Goal: Find specific page/section: Find specific page/section

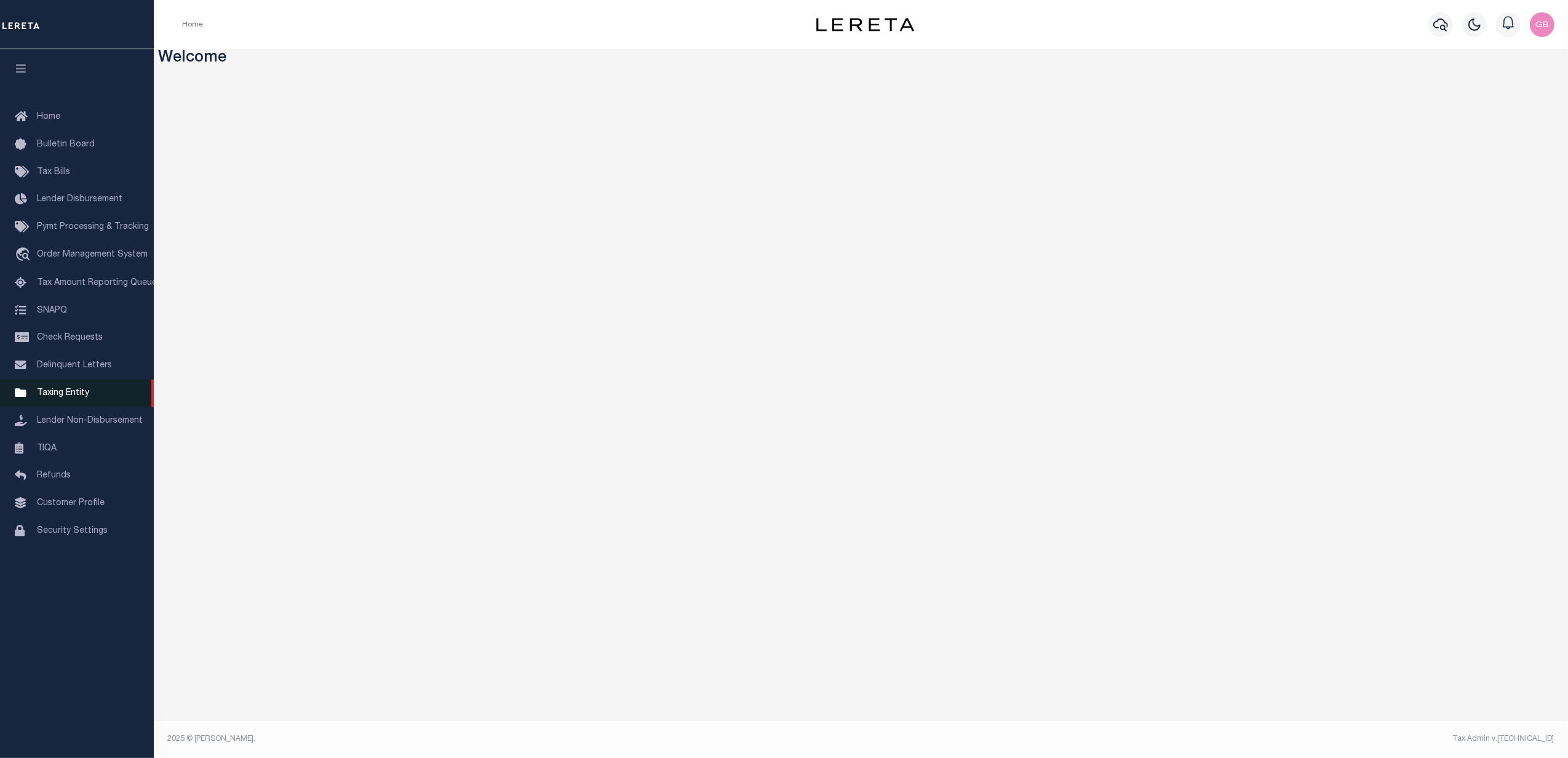
drag, startPoint x: 70, startPoint y: 389, endPoint x: 96, endPoint y: 394, distance: 26.5
click at [70, 389] on link "Taxing Entity" at bounding box center [76, 393] width 154 height 28
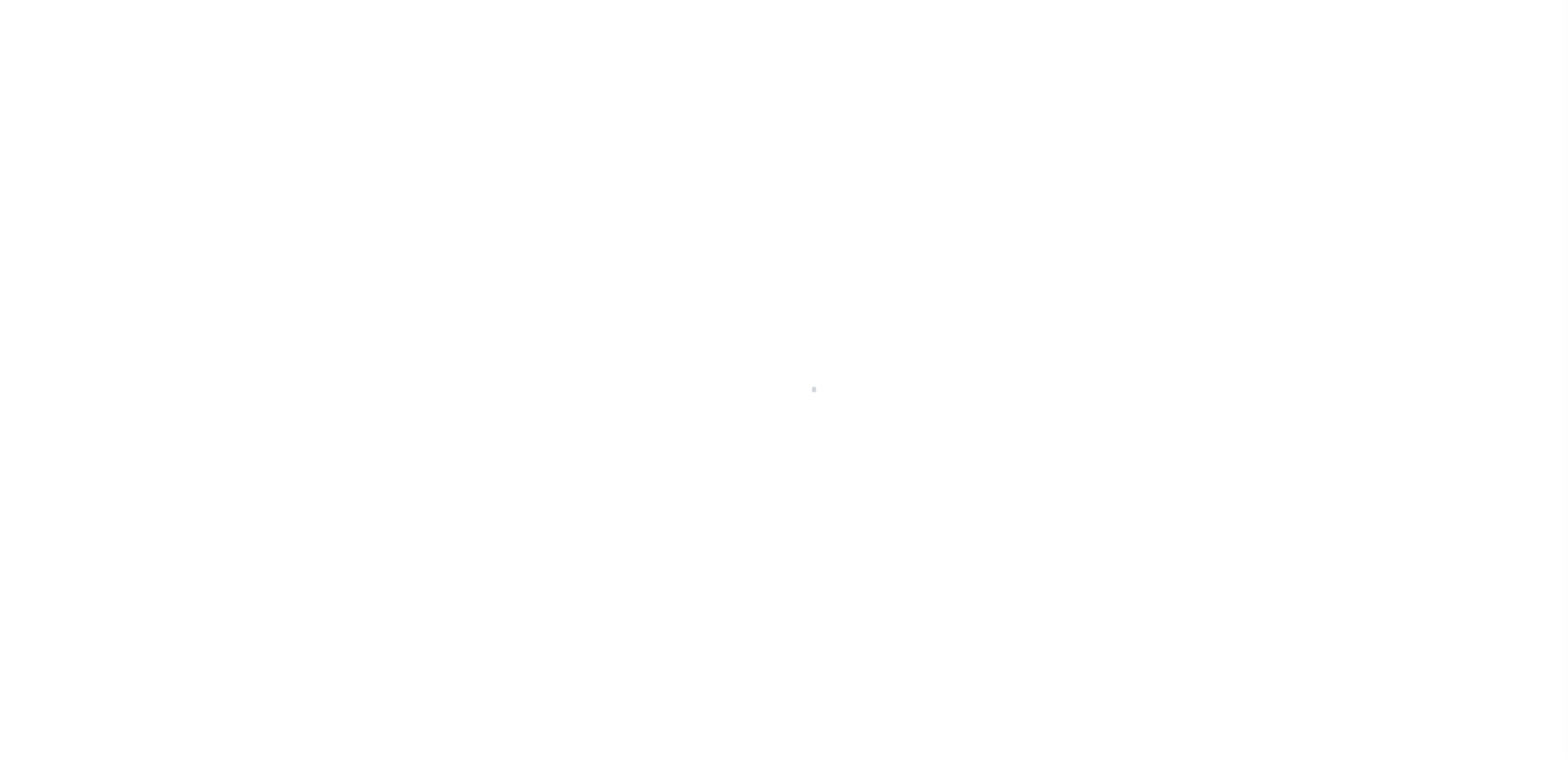
select select
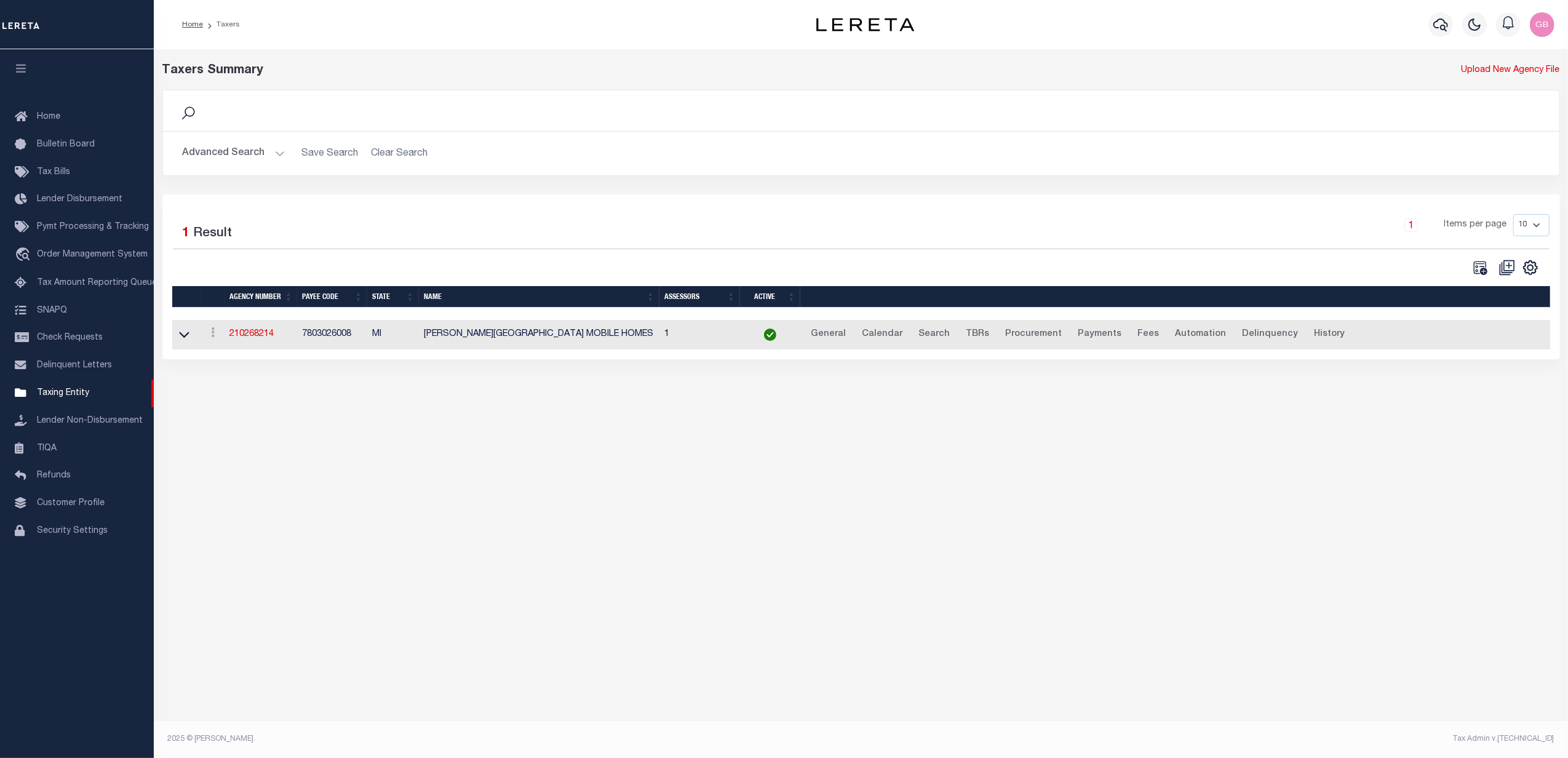
click at [272, 156] on button "Advanced Search" at bounding box center [233, 154] width 102 height 24
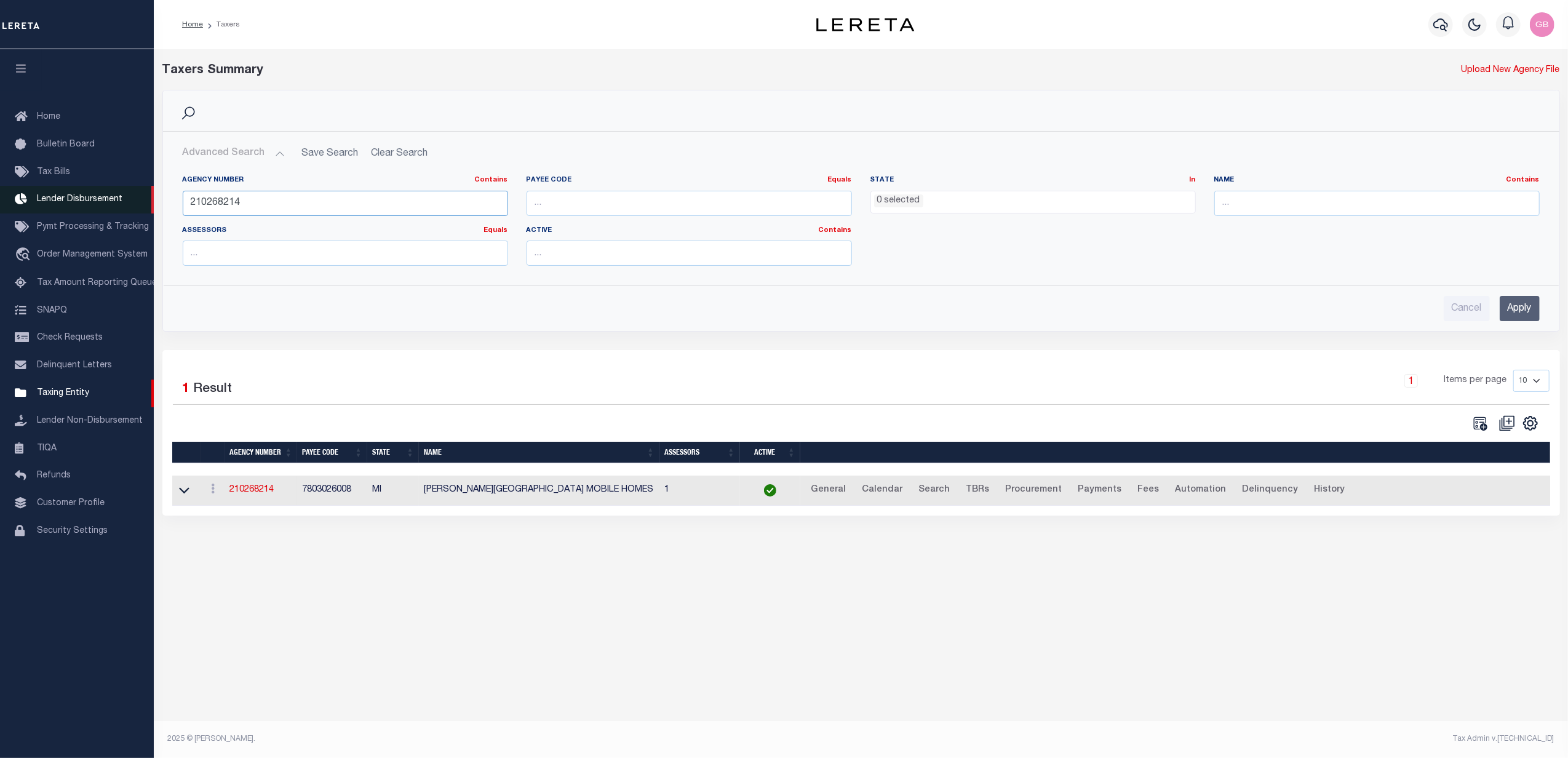
drag, startPoint x: 197, startPoint y: 198, endPoint x: 117, endPoint y: 186, distance: 80.9
click at [116, 190] on div "Home Taxers Profile" at bounding box center [784, 365] width 1568 height 732
click at [358, 195] on input "text" at bounding box center [345, 203] width 326 height 25
click at [1530, 314] on input "Apply" at bounding box center [1519, 309] width 40 height 25
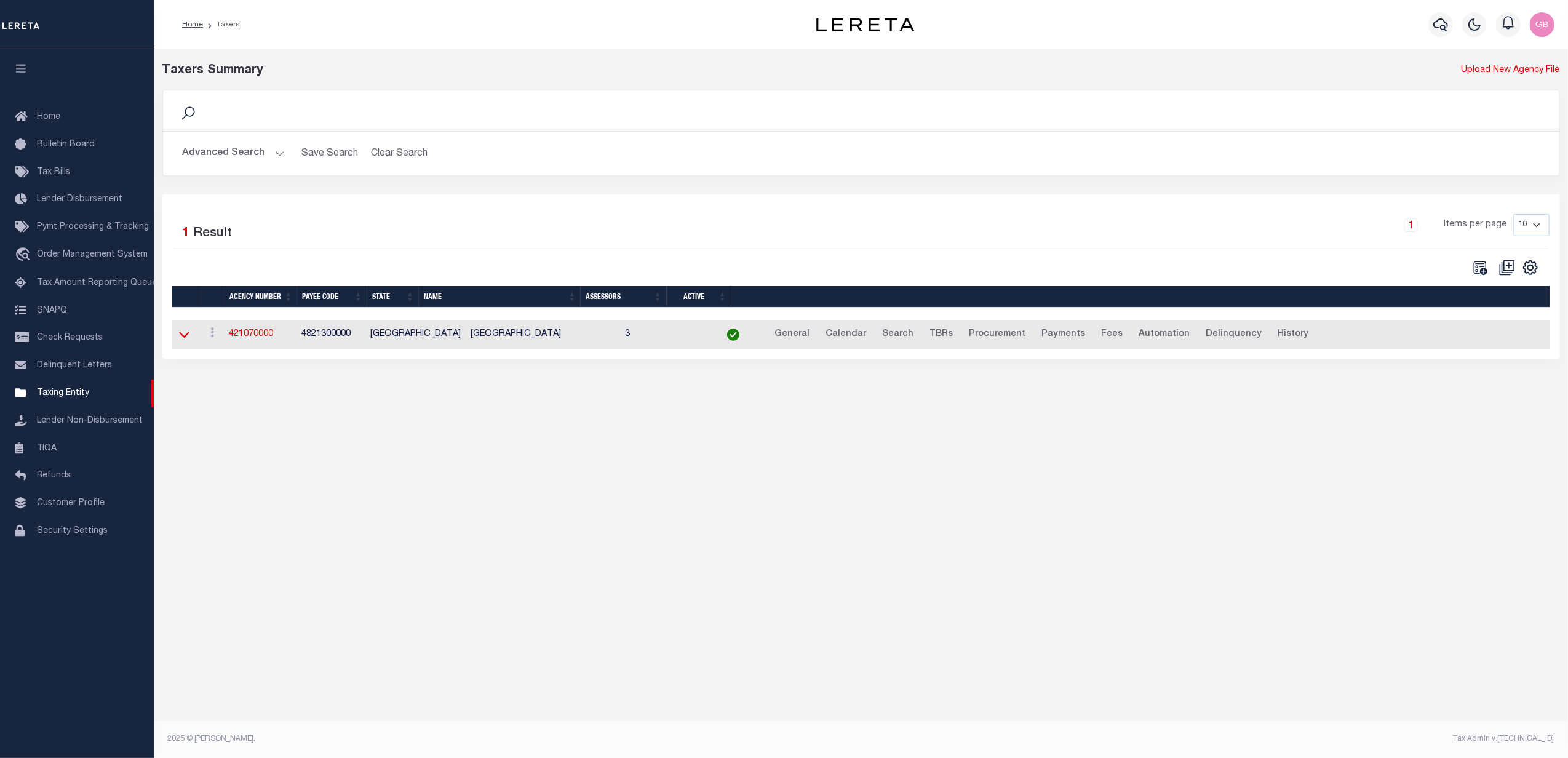
click at [180, 338] on icon at bounding box center [184, 334] width 10 height 13
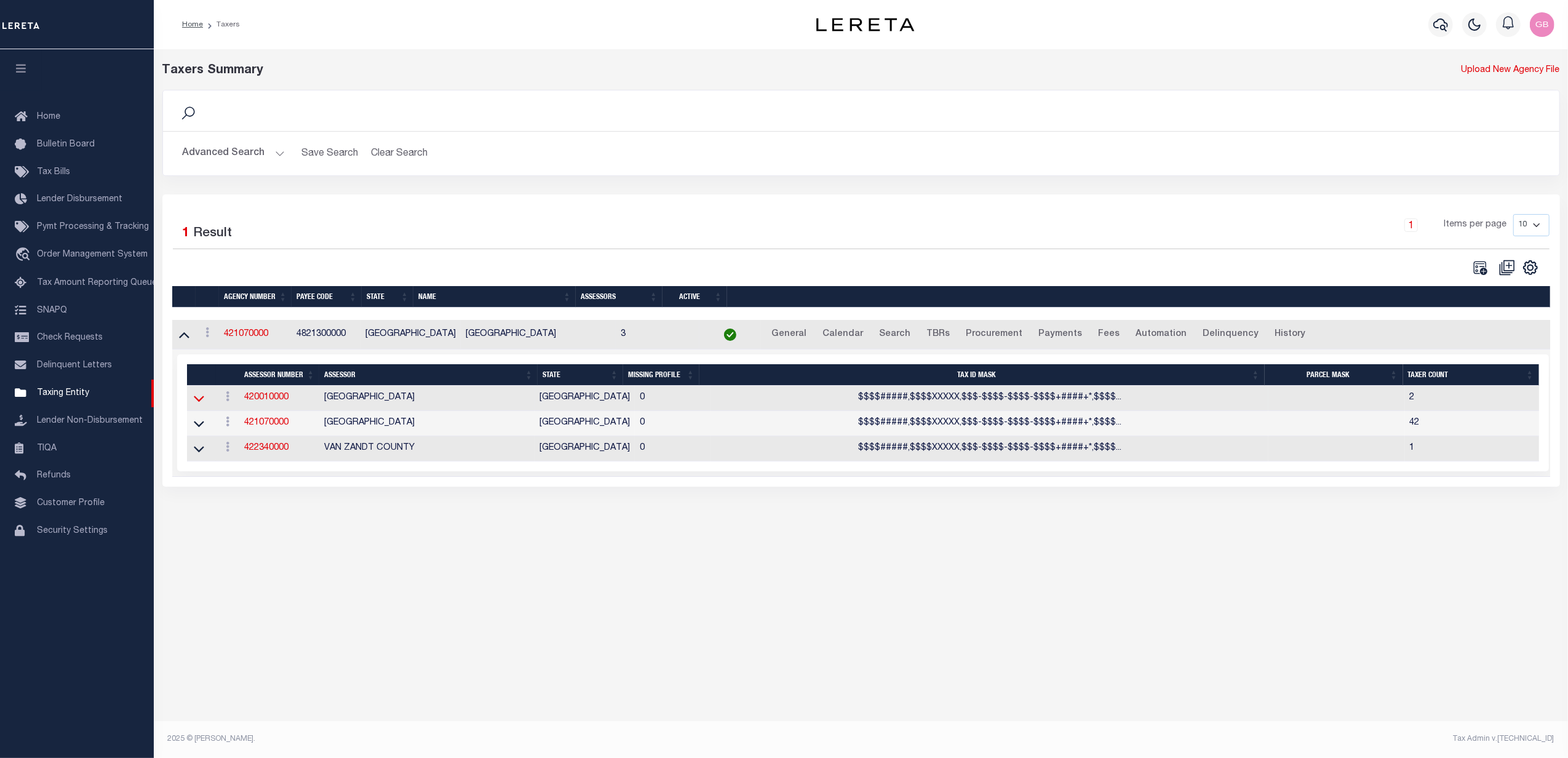
click at [201, 401] on icon at bounding box center [198, 398] width 10 height 13
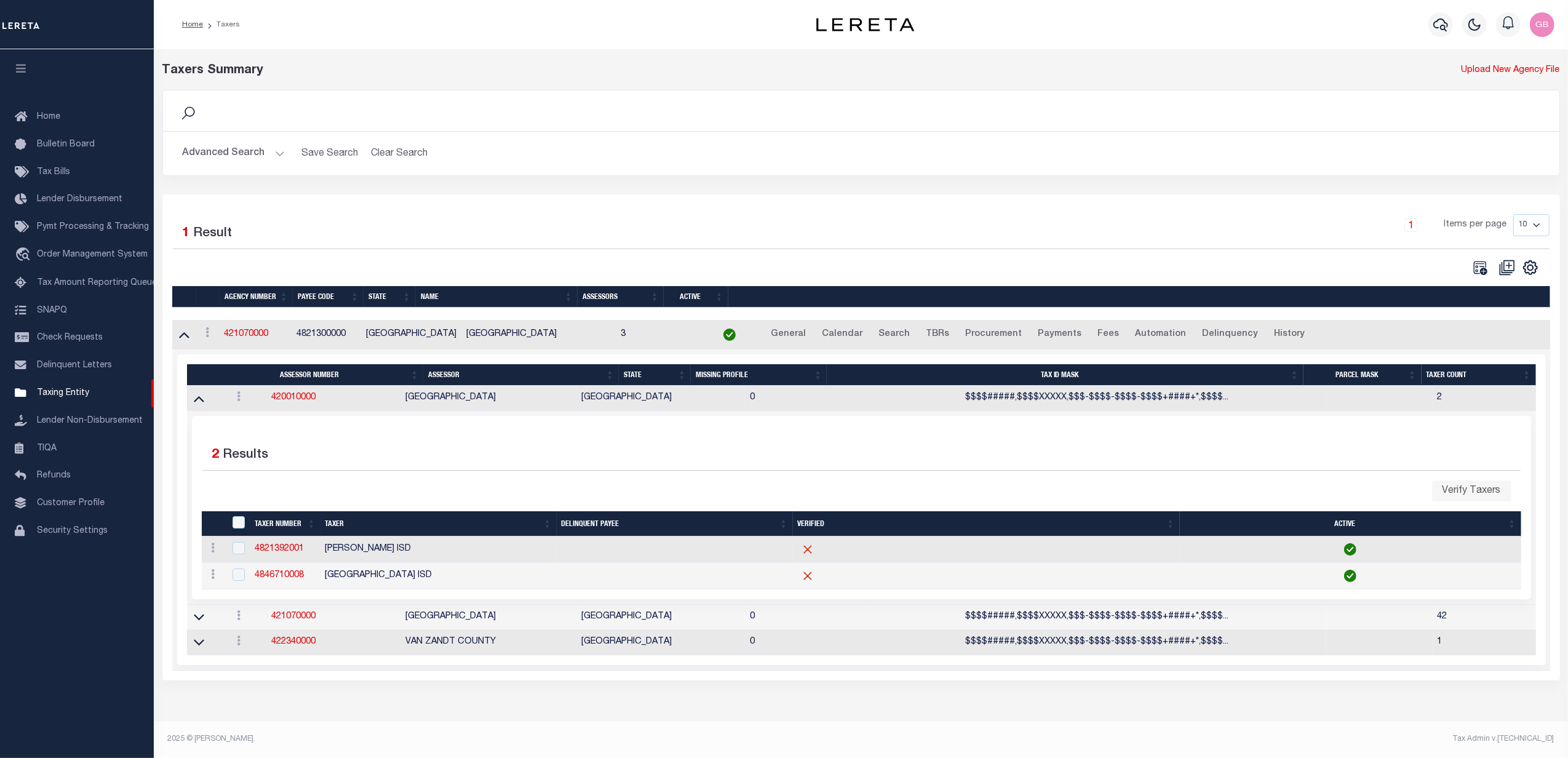
click at [269, 138] on div "Advanced Search Save Search Clear Search tblPayees_dynamictable_____DefaultSave…" at bounding box center [862, 153] width 1397 height 44
click at [269, 151] on button "Advanced Search" at bounding box center [233, 154] width 102 height 24
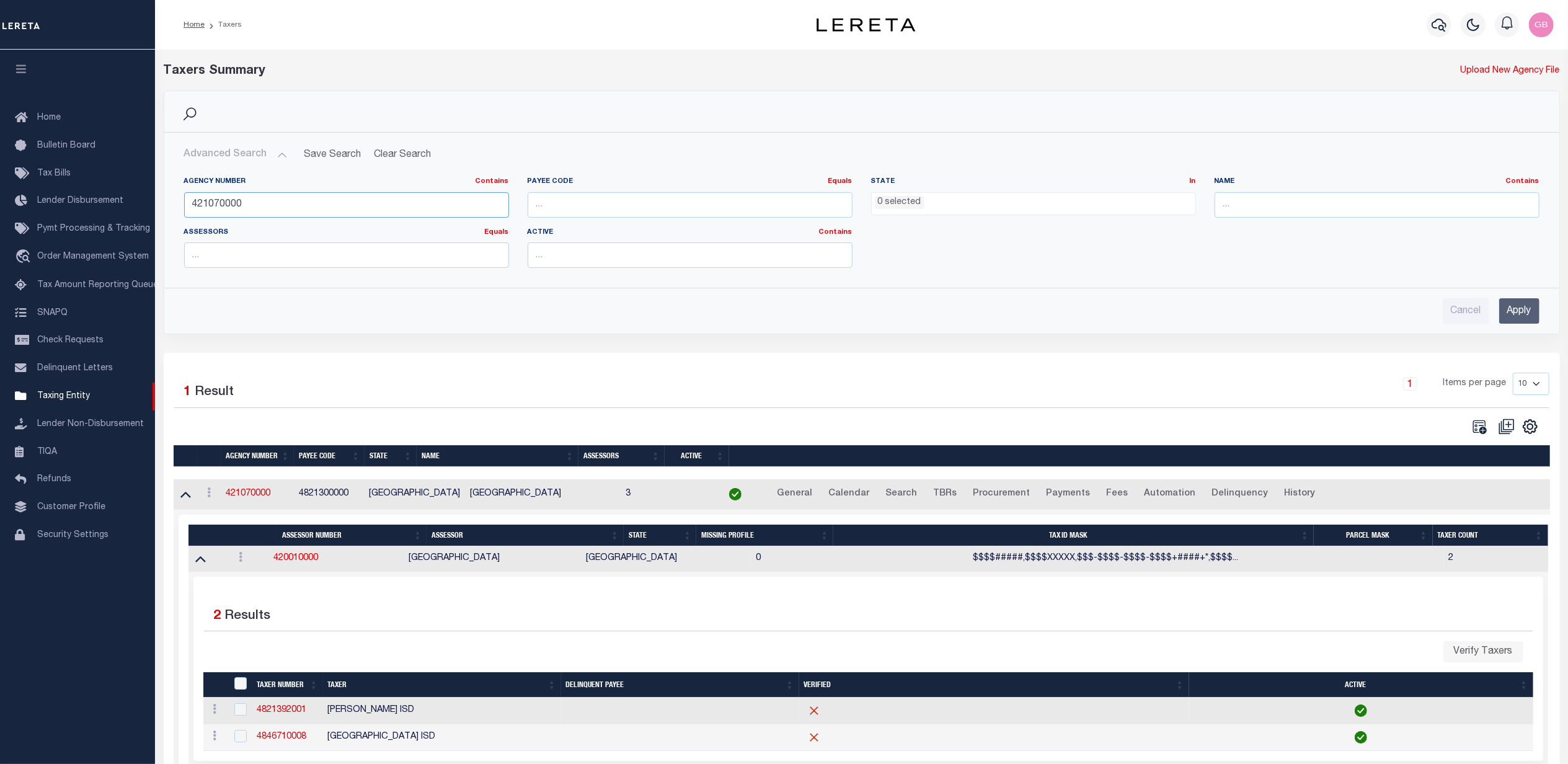
click at [258, 204] on input "421070000" at bounding box center [346, 205] width 325 height 26
drag, startPoint x: 1513, startPoint y: 320, endPoint x: 1448, endPoint y: 308, distance: 66.1
click at [1513, 319] on input "Apply" at bounding box center [1519, 311] width 40 height 26
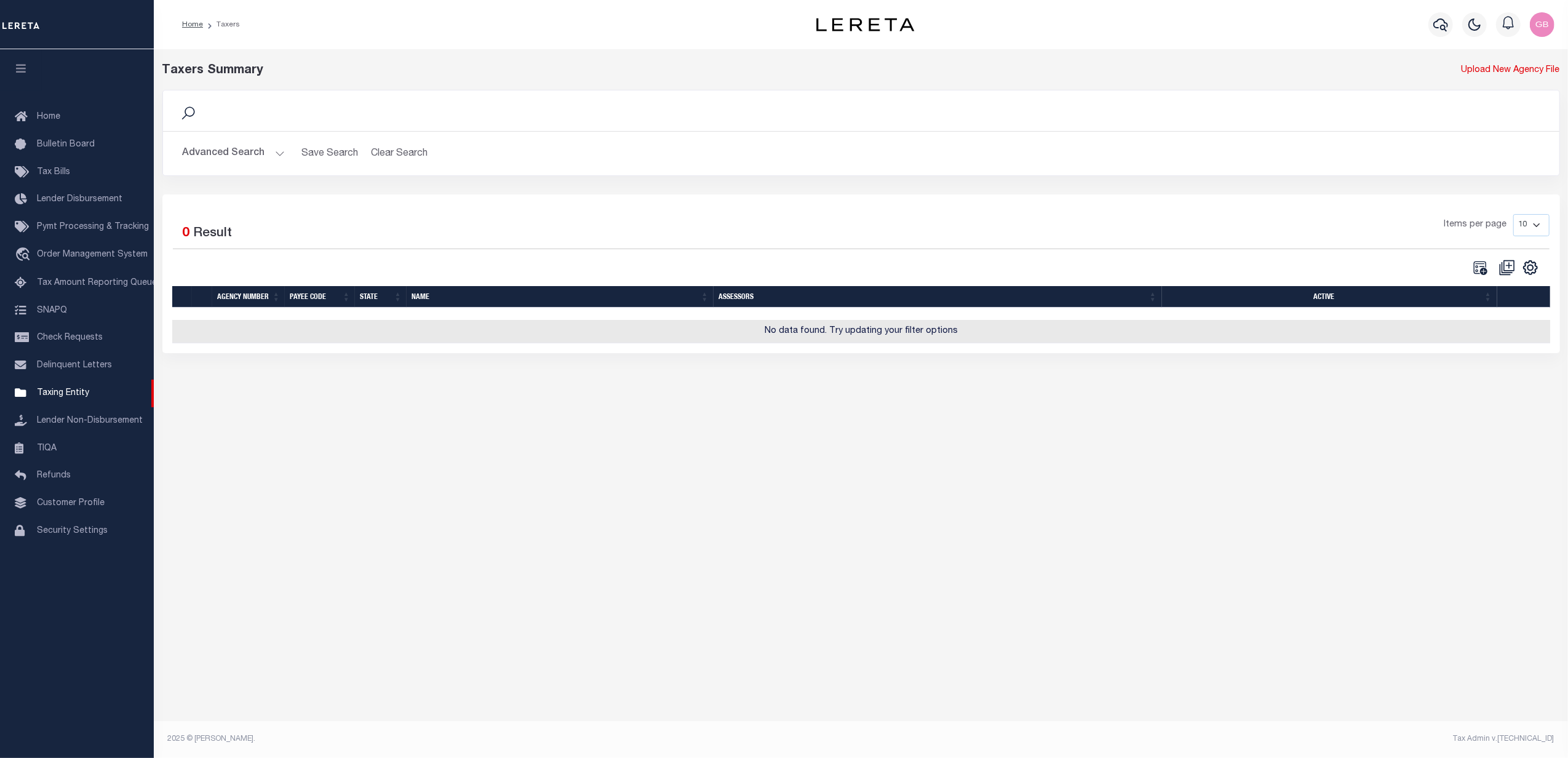
click at [237, 148] on button "Advanced Search" at bounding box center [233, 154] width 102 height 24
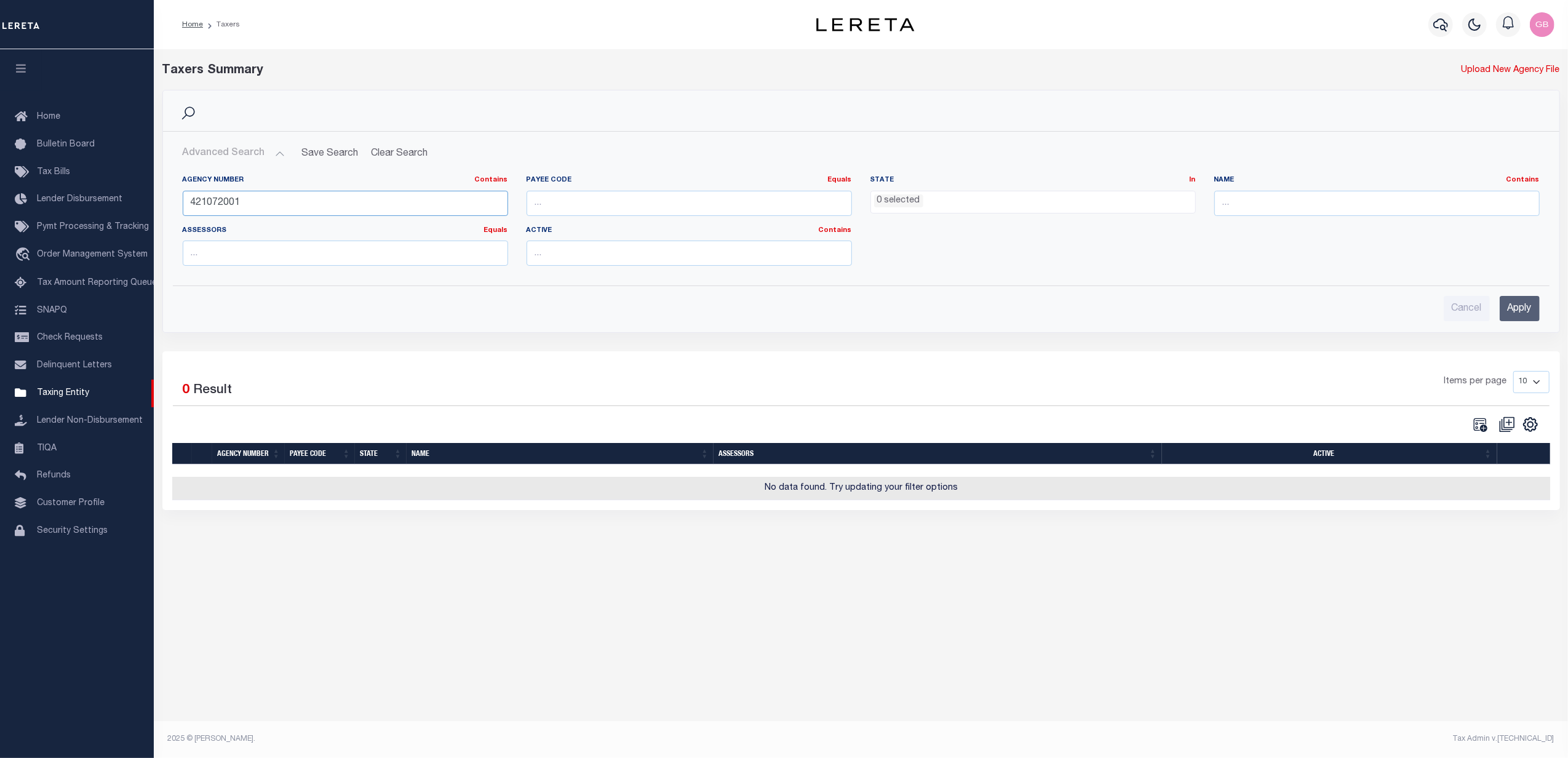
click at [252, 201] on input "421072001" at bounding box center [345, 203] width 326 height 25
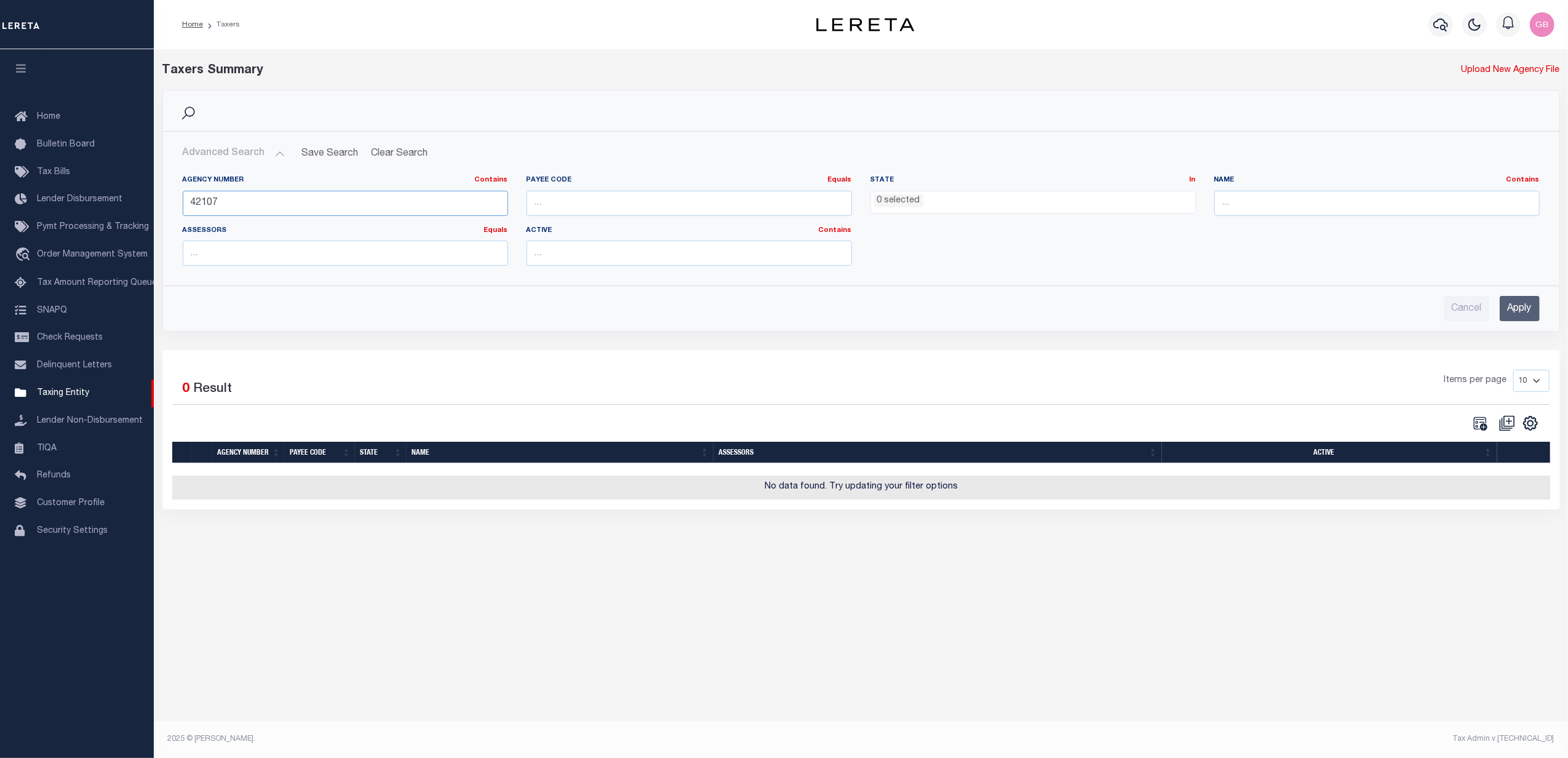
type input "42107"
click at [1514, 312] on input "Apply" at bounding box center [1519, 309] width 40 height 25
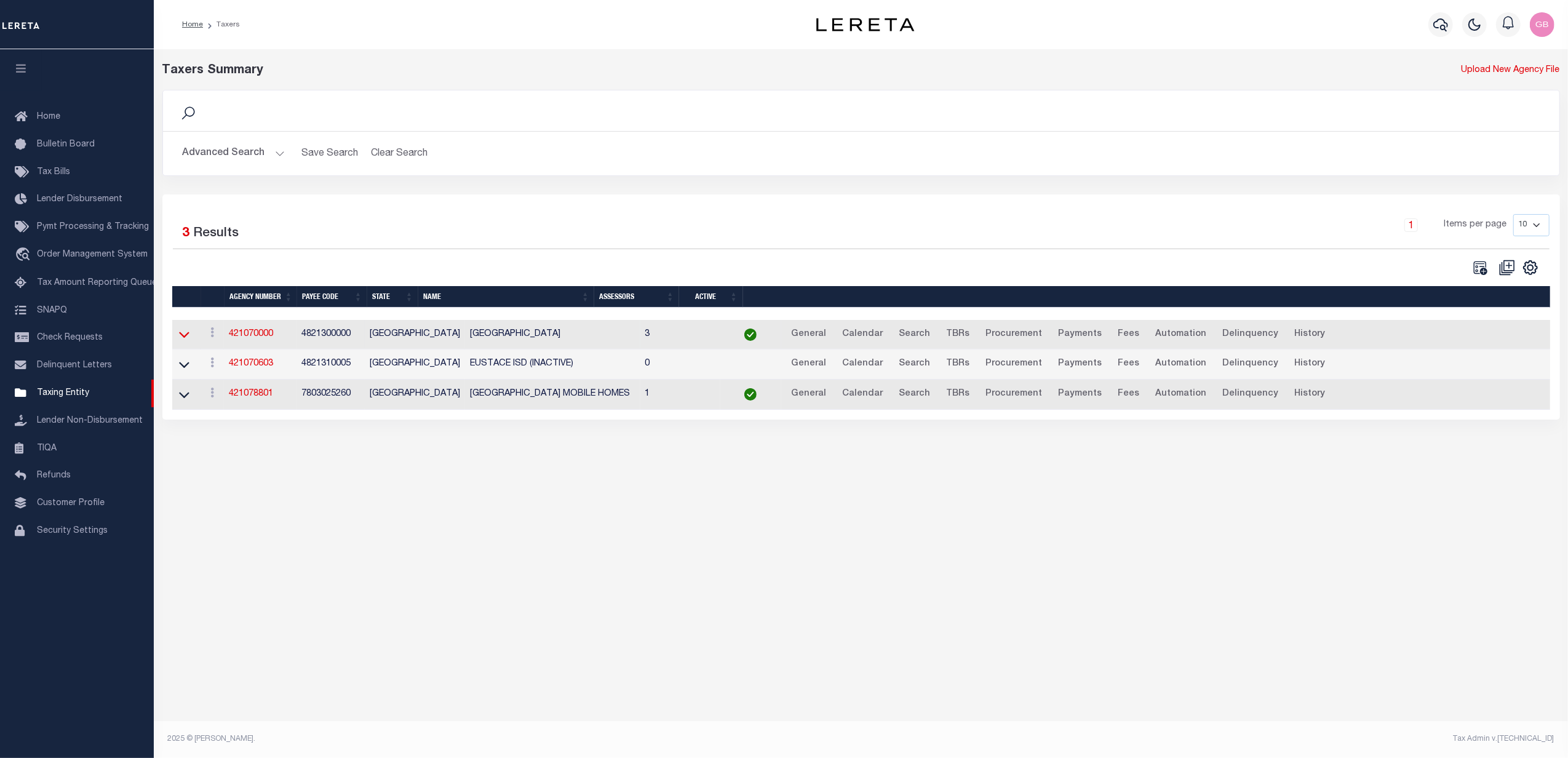
click at [188, 340] on icon at bounding box center [184, 334] width 10 height 13
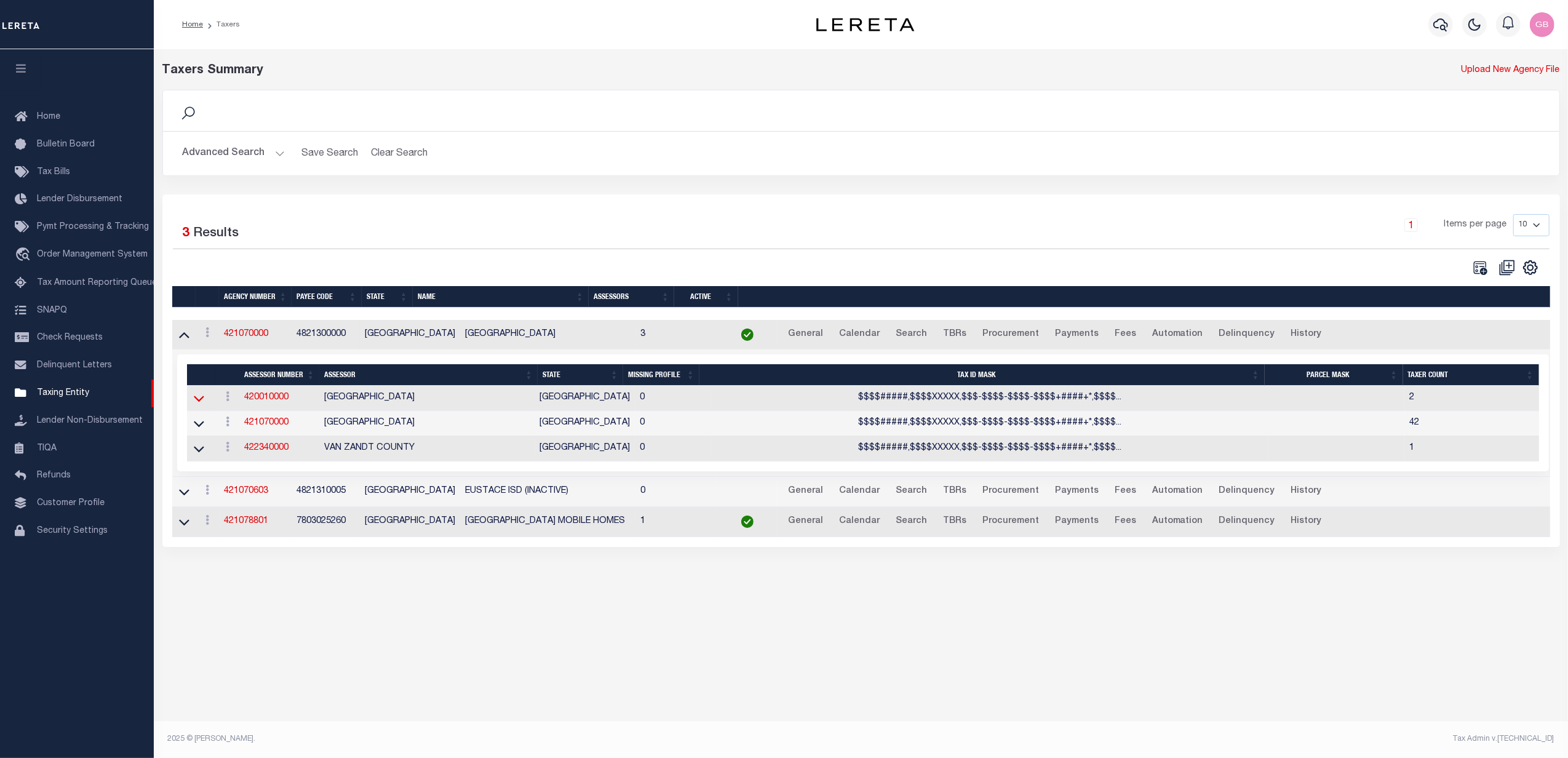
click at [199, 402] on icon at bounding box center [198, 400] width 10 height 6
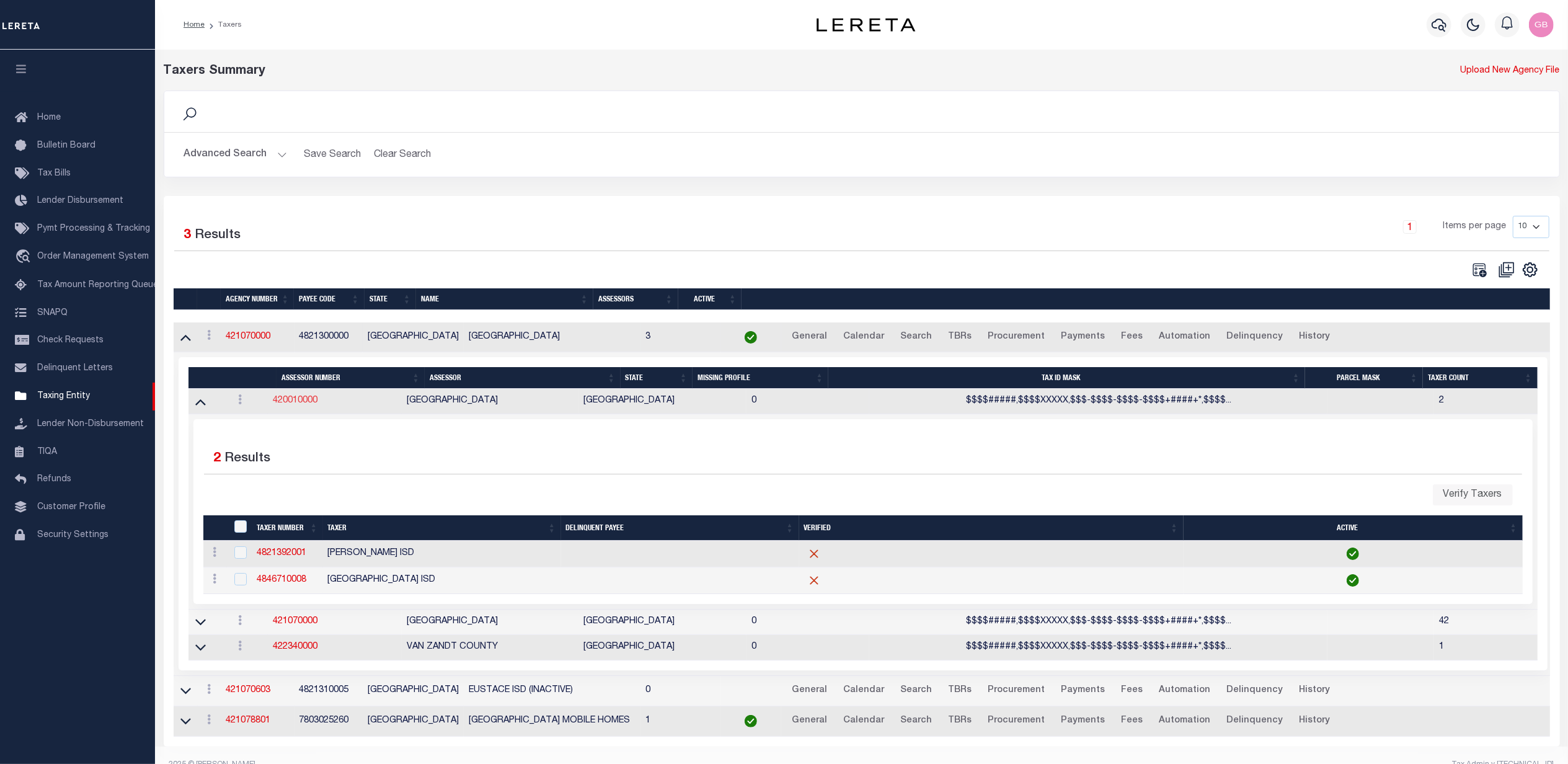
click at [295, 402] on link "420010000" at bounding box center [295, 400] width 45 height 9
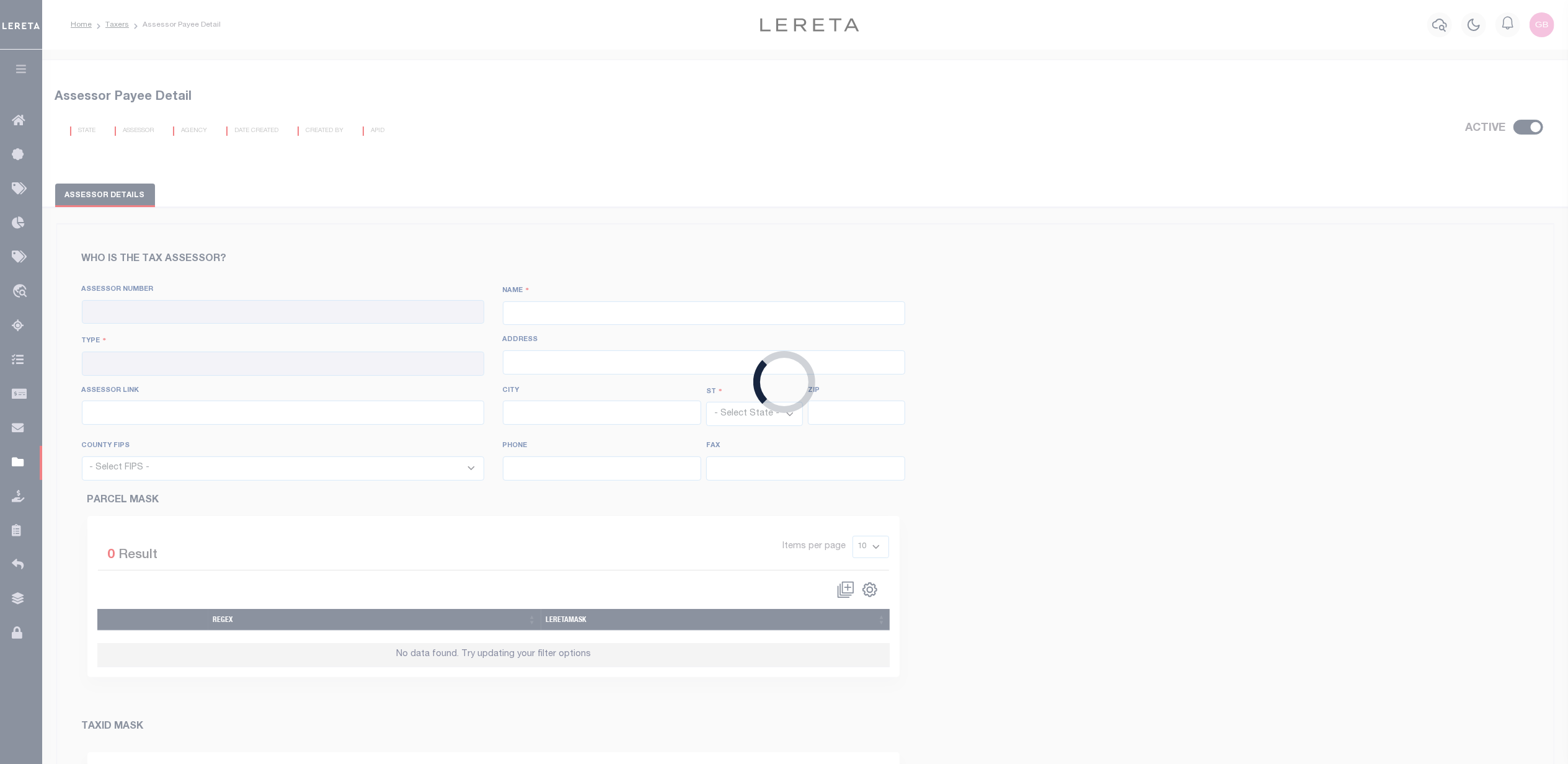
checkbox input "true"
type input "420010000"
type input "[GEOGRAPHIC_DATA]"
type input "00 - County"
type input "[STREET_ADDRESS][PERSON_NAME]"
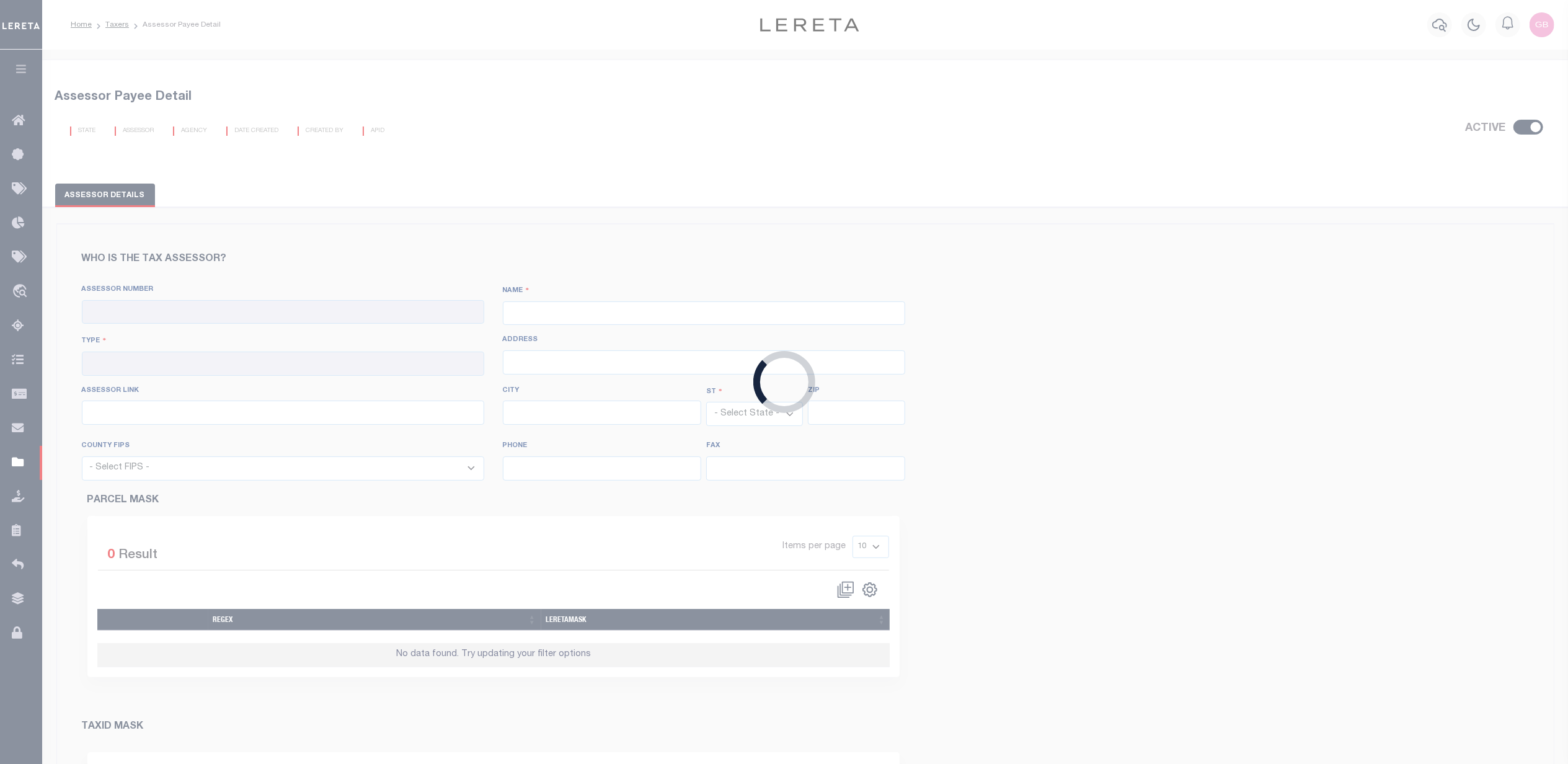
type input "[URL][DOMAIN_NAME]"
type input "[GEOGRAPHIC_DATA]"
select select "[GEOGRAPHIC_DATA]"
type input "75801"
select select "48001"
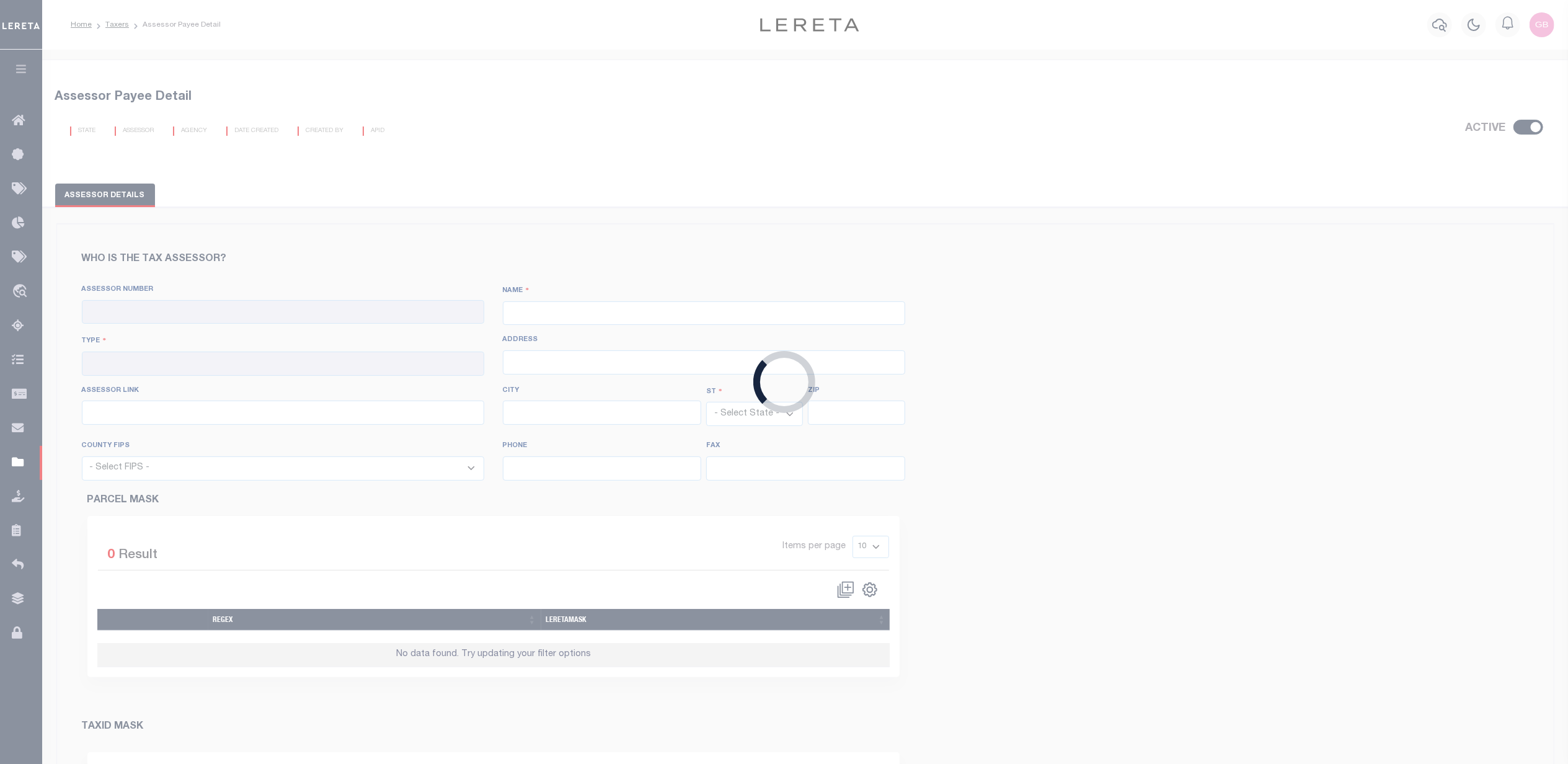
type input "[PHONE_NUMBER]"
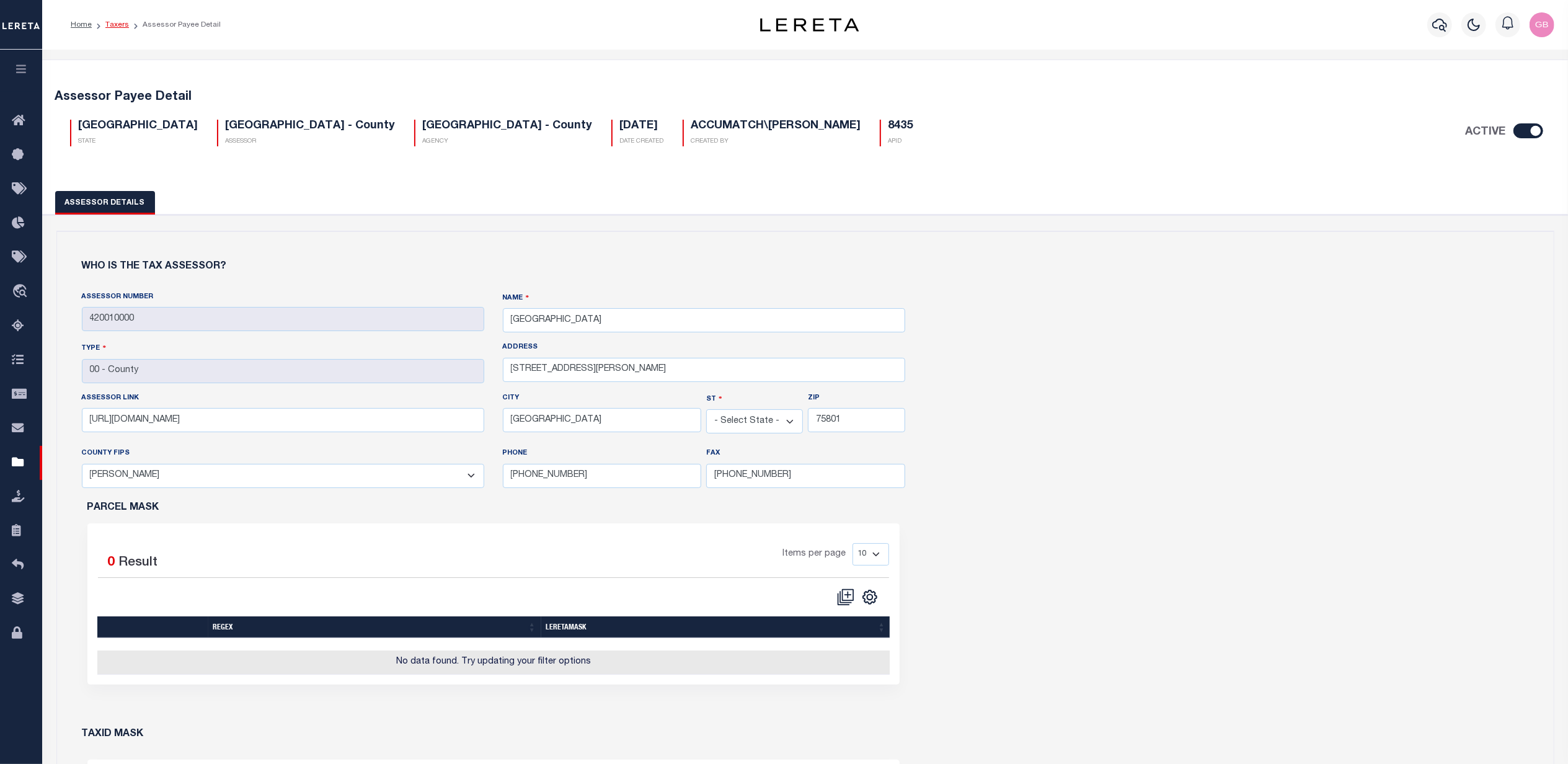
click at [115, 28] on link "Taxers" at bounding box center [116, 24] width 23 height 7
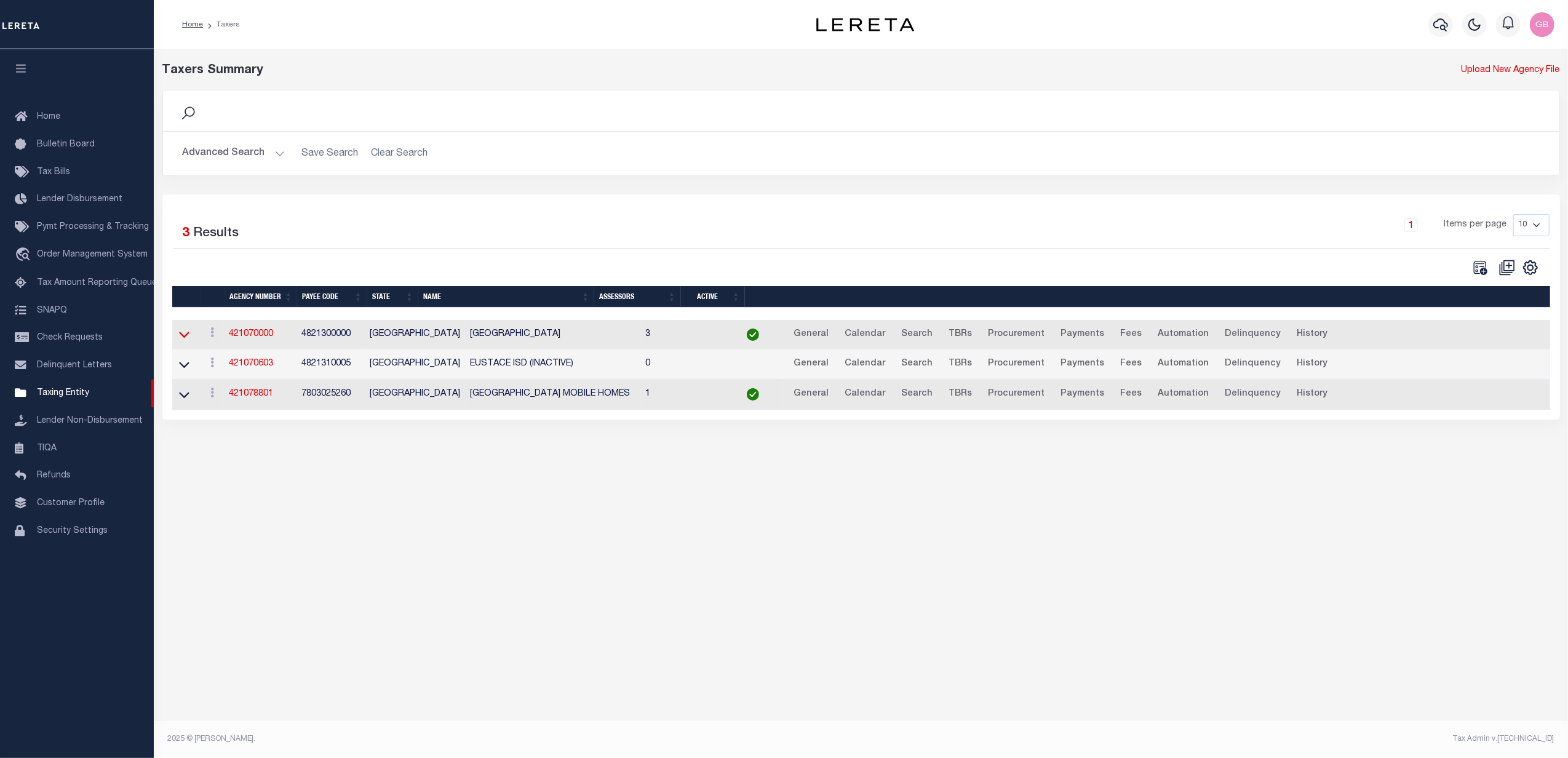
click at [186, 337] on icon at bounding box center [184, 334] width 10 height 13
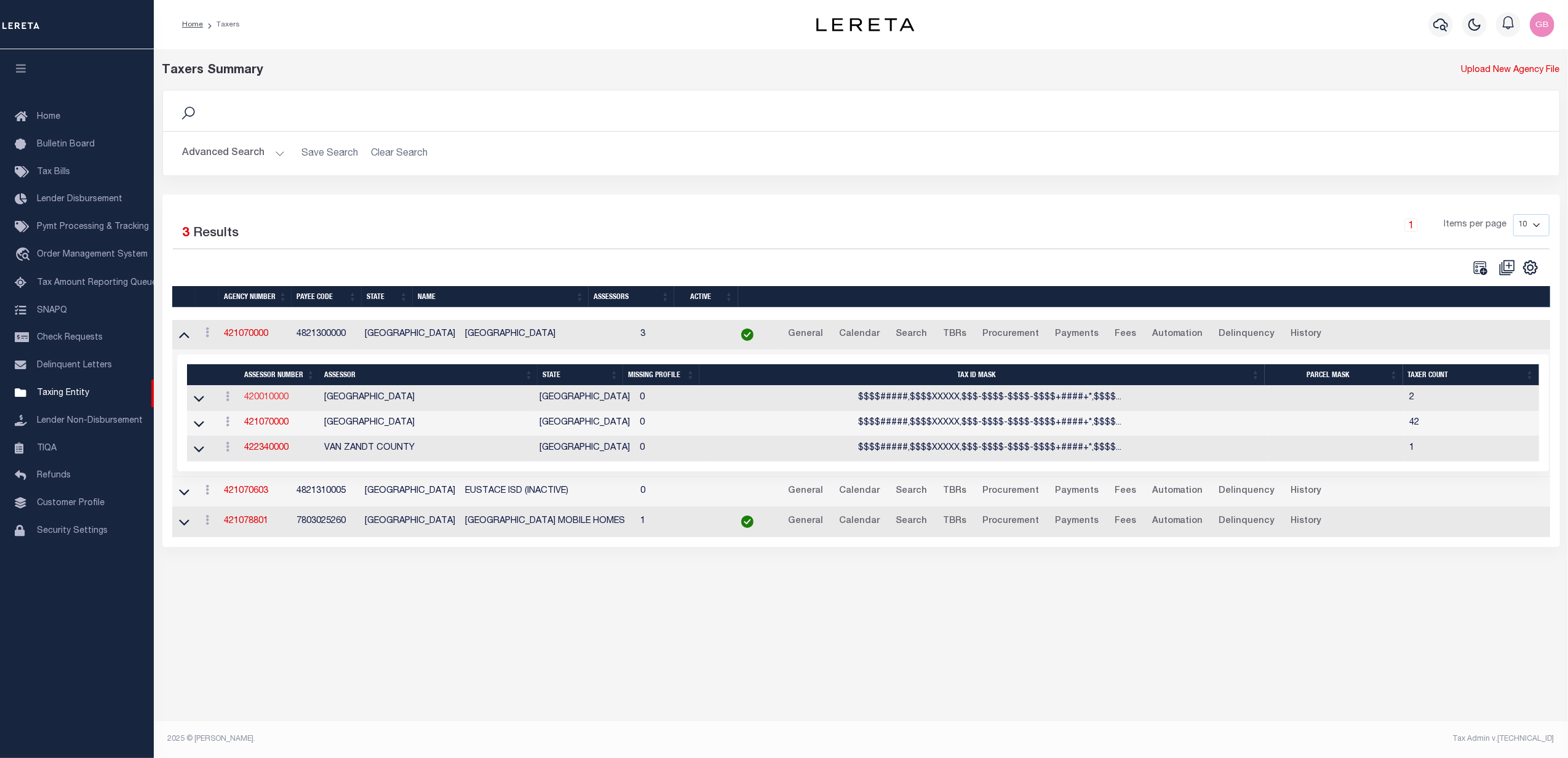
click at [256, 401] on link "420010000" at bounding box center [267, 397] width 45 height 9
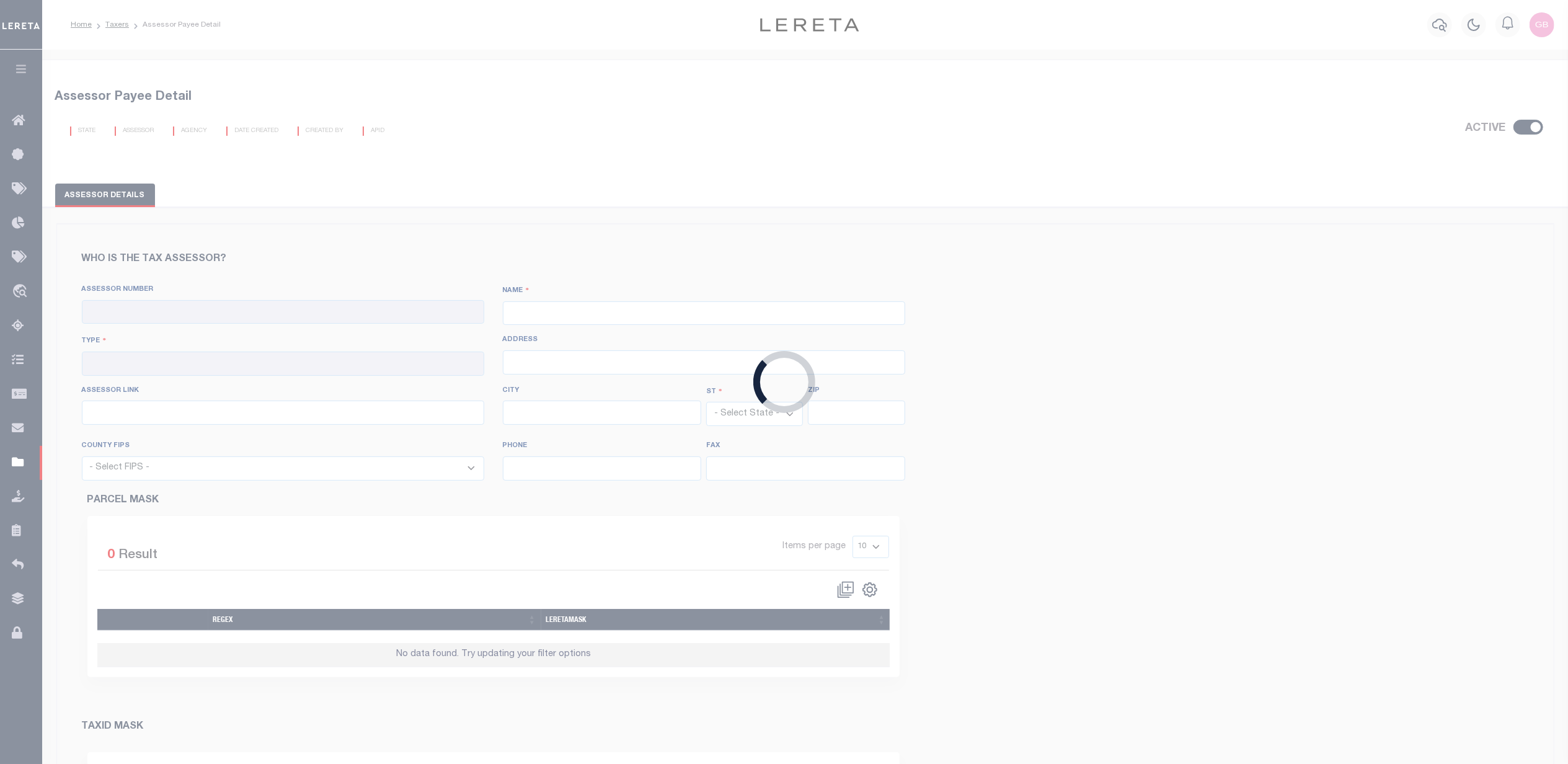
checkbox input "true"
type input "420010000"
type input "[GEOGRAPHIC_DATA]"
type input "00 - County"
type input "[STREET_ADDRESS][PERSON_NAME]"
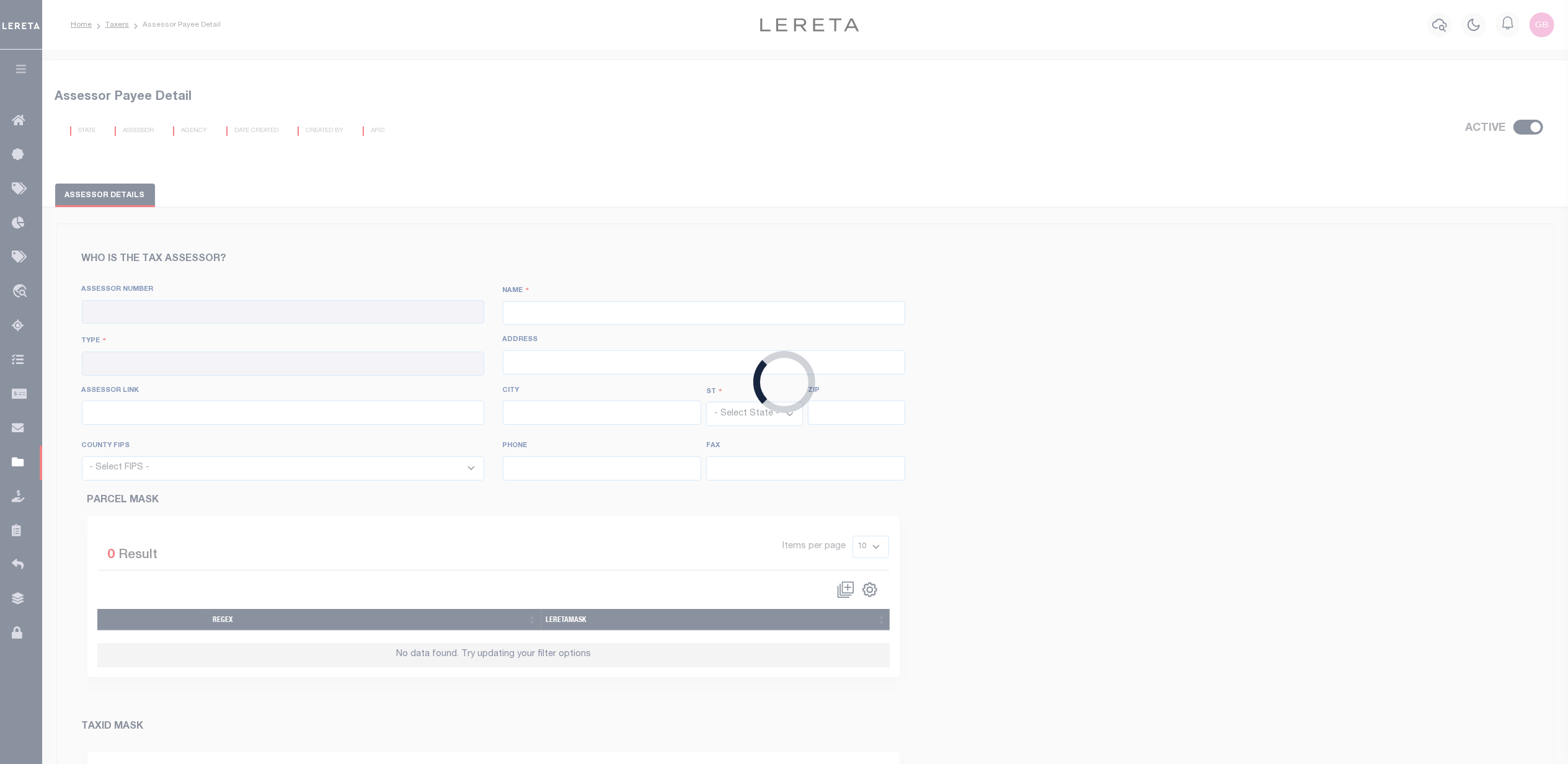
type input "[URL][DOMAIN_NAME]"
type input "[GEOGRAPHIC_DATA]"
select select "[GEOGRAPHIC_DATA]"
type input "75801"
select select "48001"
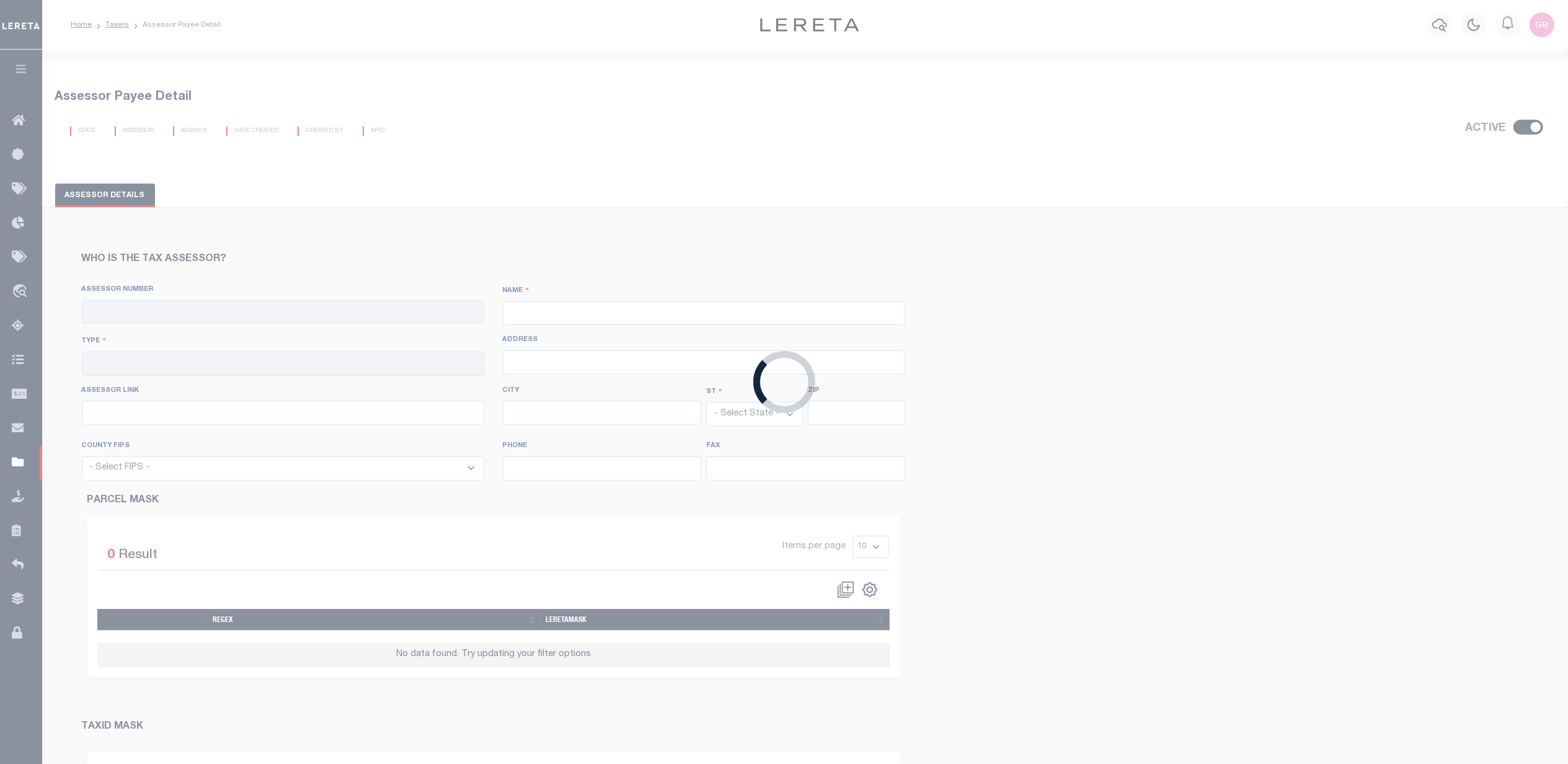
type input "[PHONE_NUMBER]"
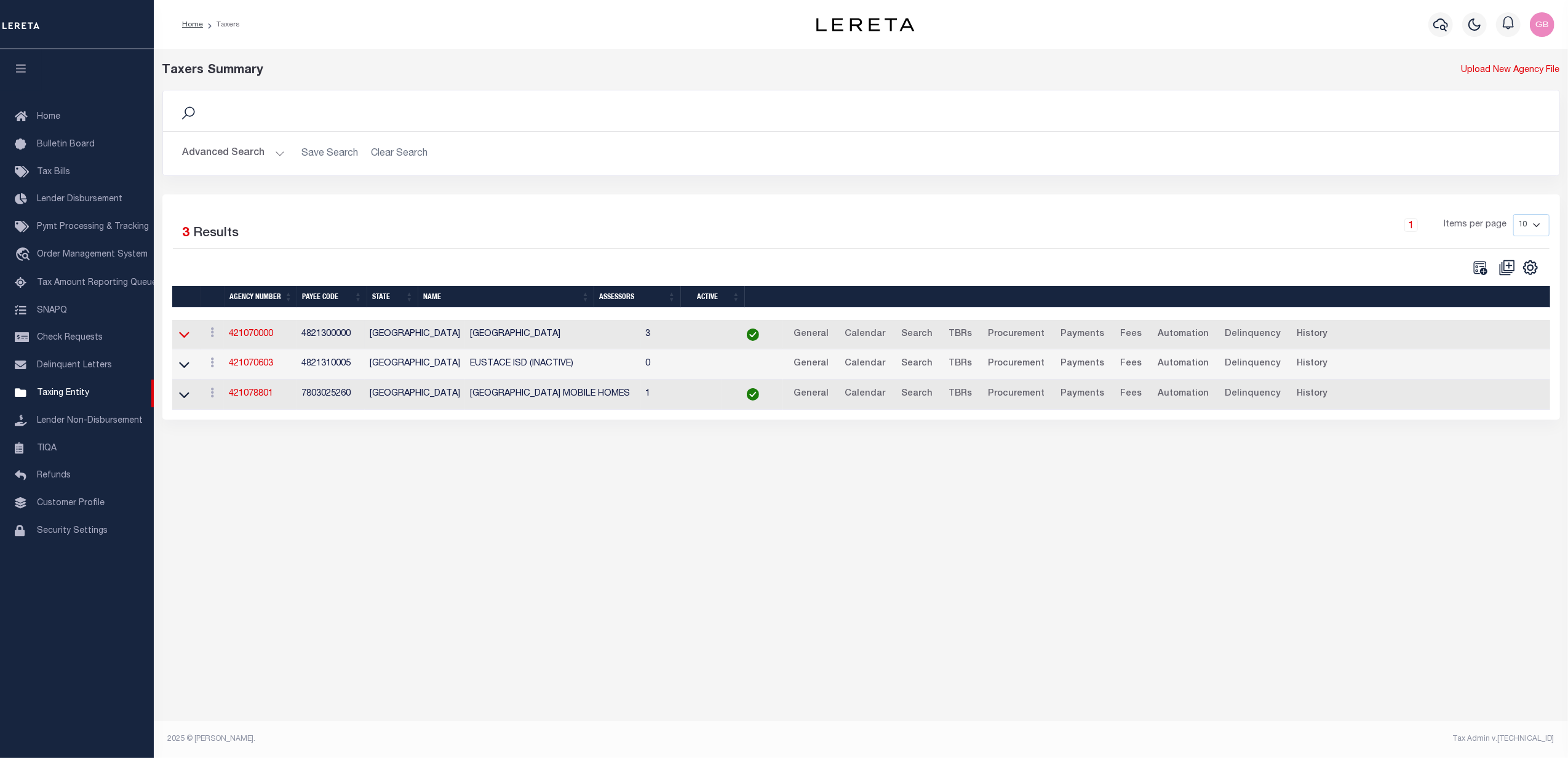
click at [182, 338] on icon at bounding box center [184, 335] width 10 height 6
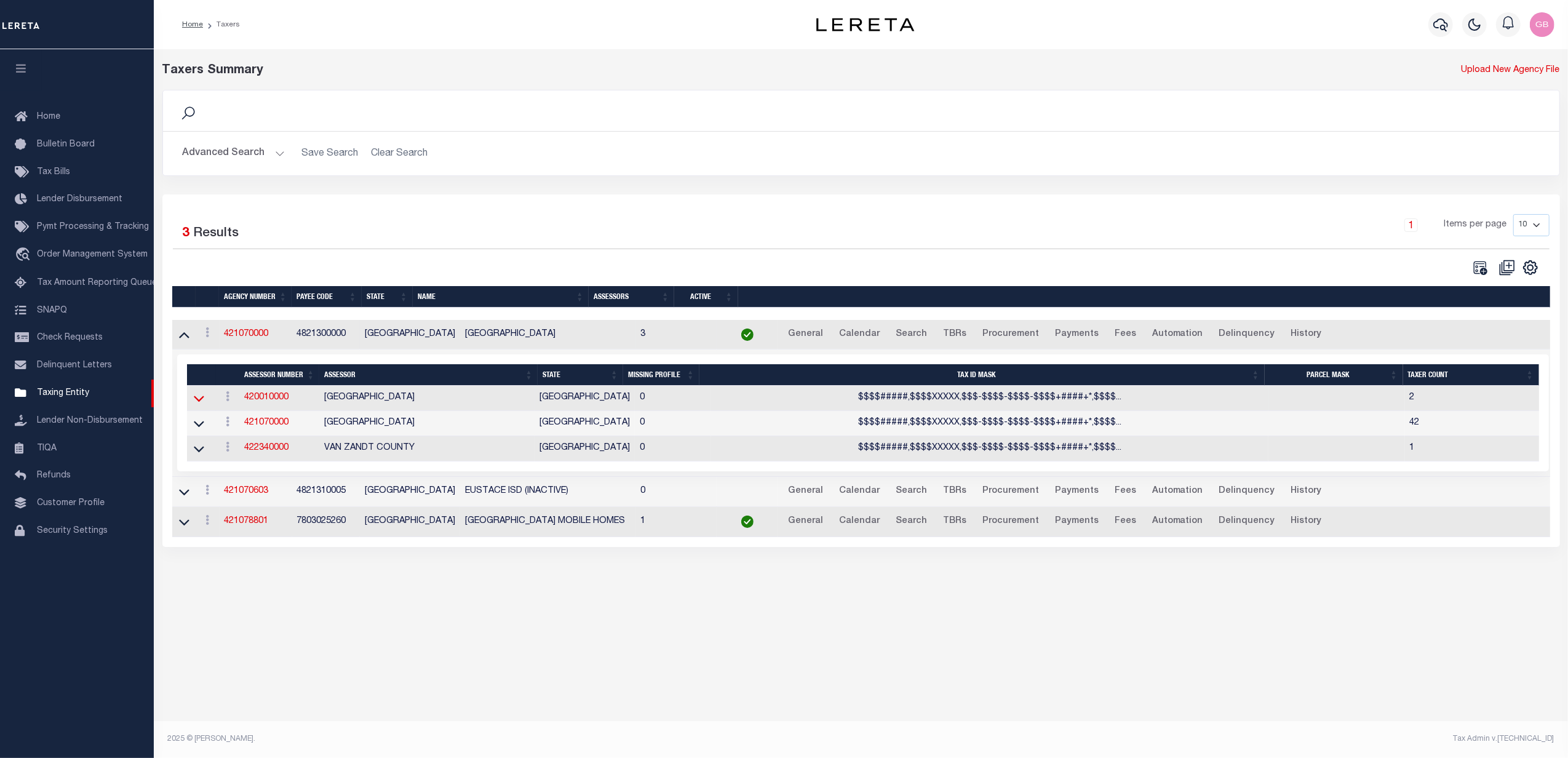
click at [200, 402] on icon at bounding box center [198, 400] width 10 height 6
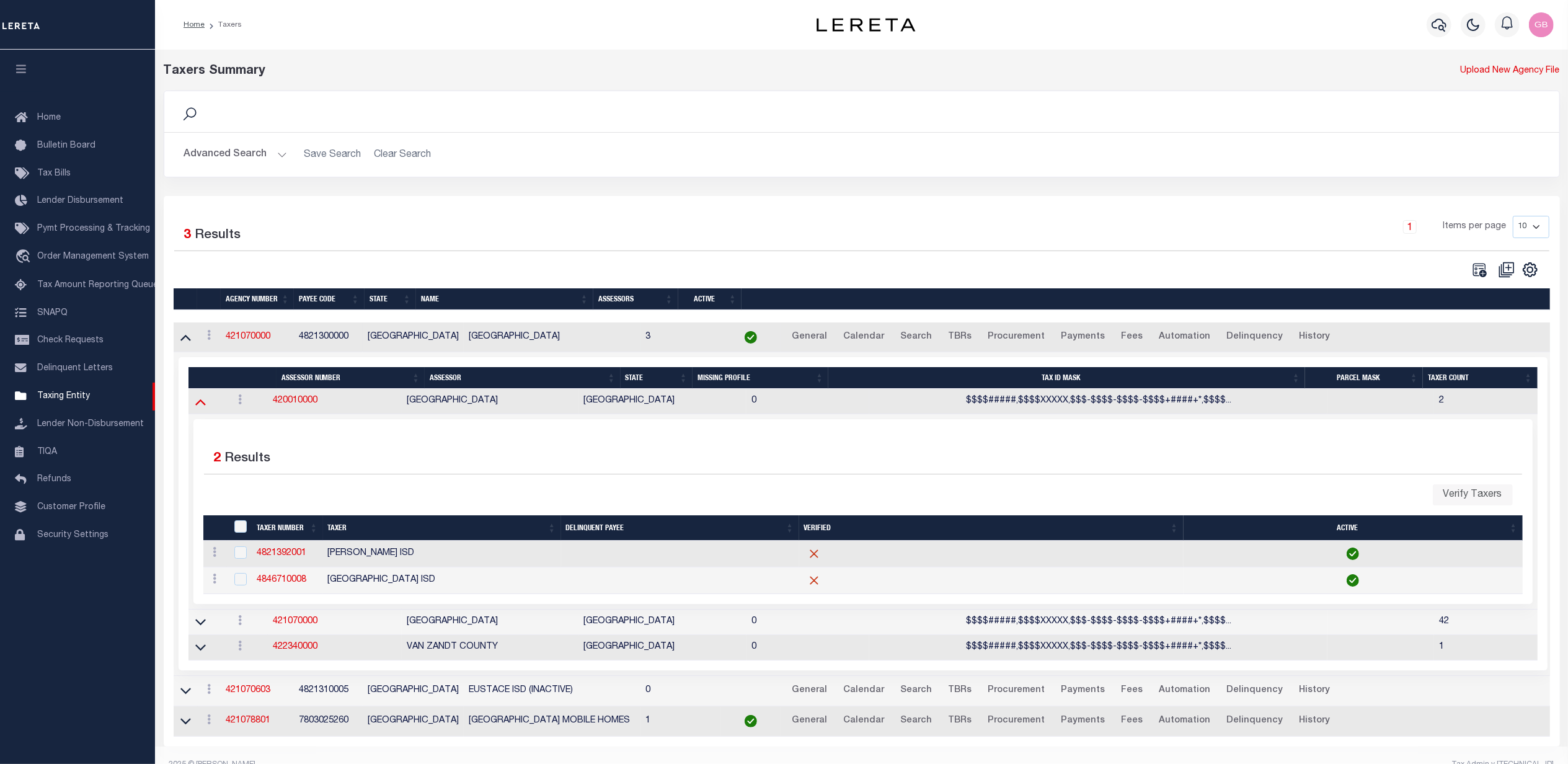
click at [200, 408] on icon at bounding box center [200, 401] width 10 height 13
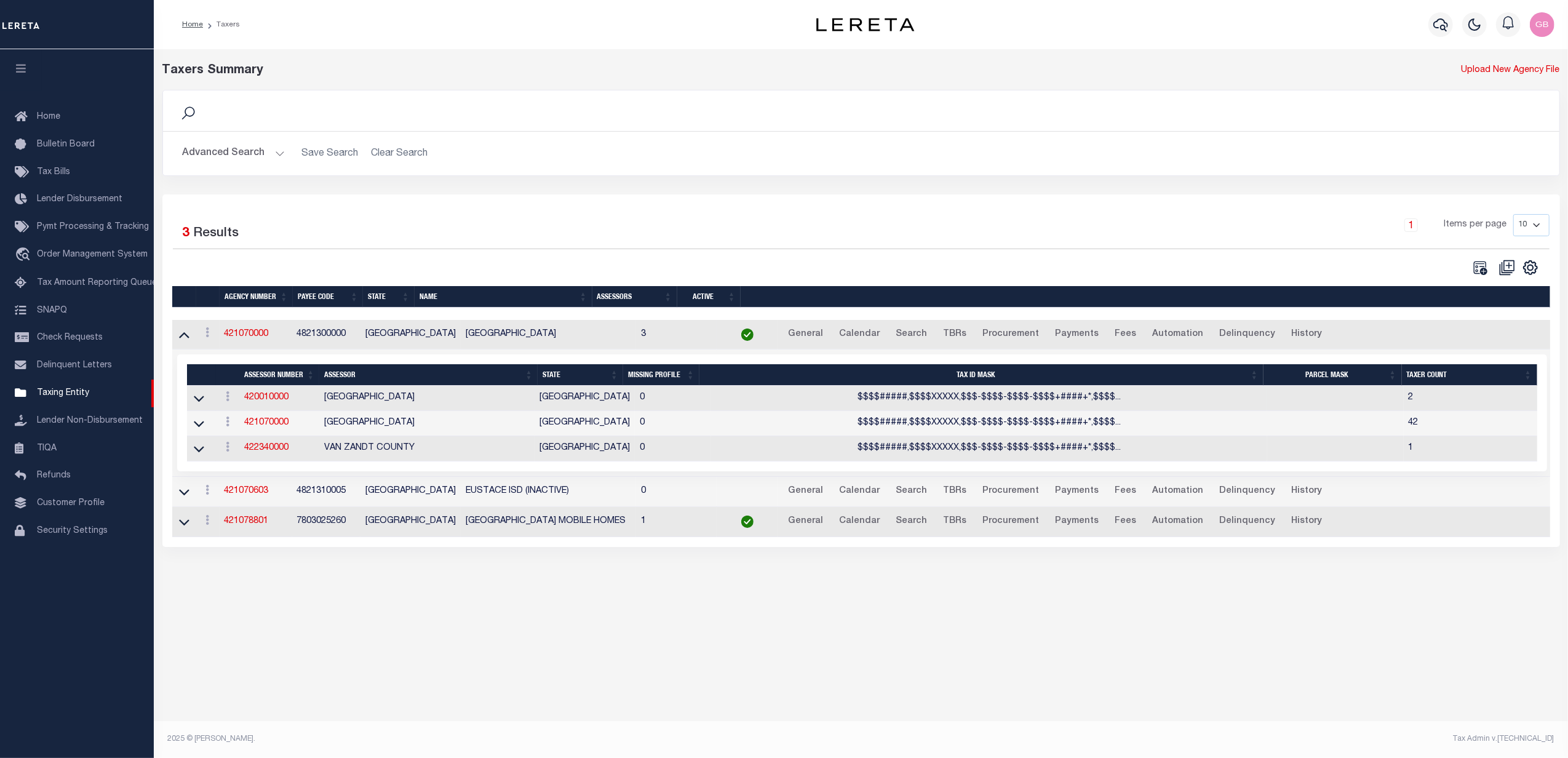
click at [244, 153] on button "Advanced Search" at bounding box center [233, 154] width 102 height 24
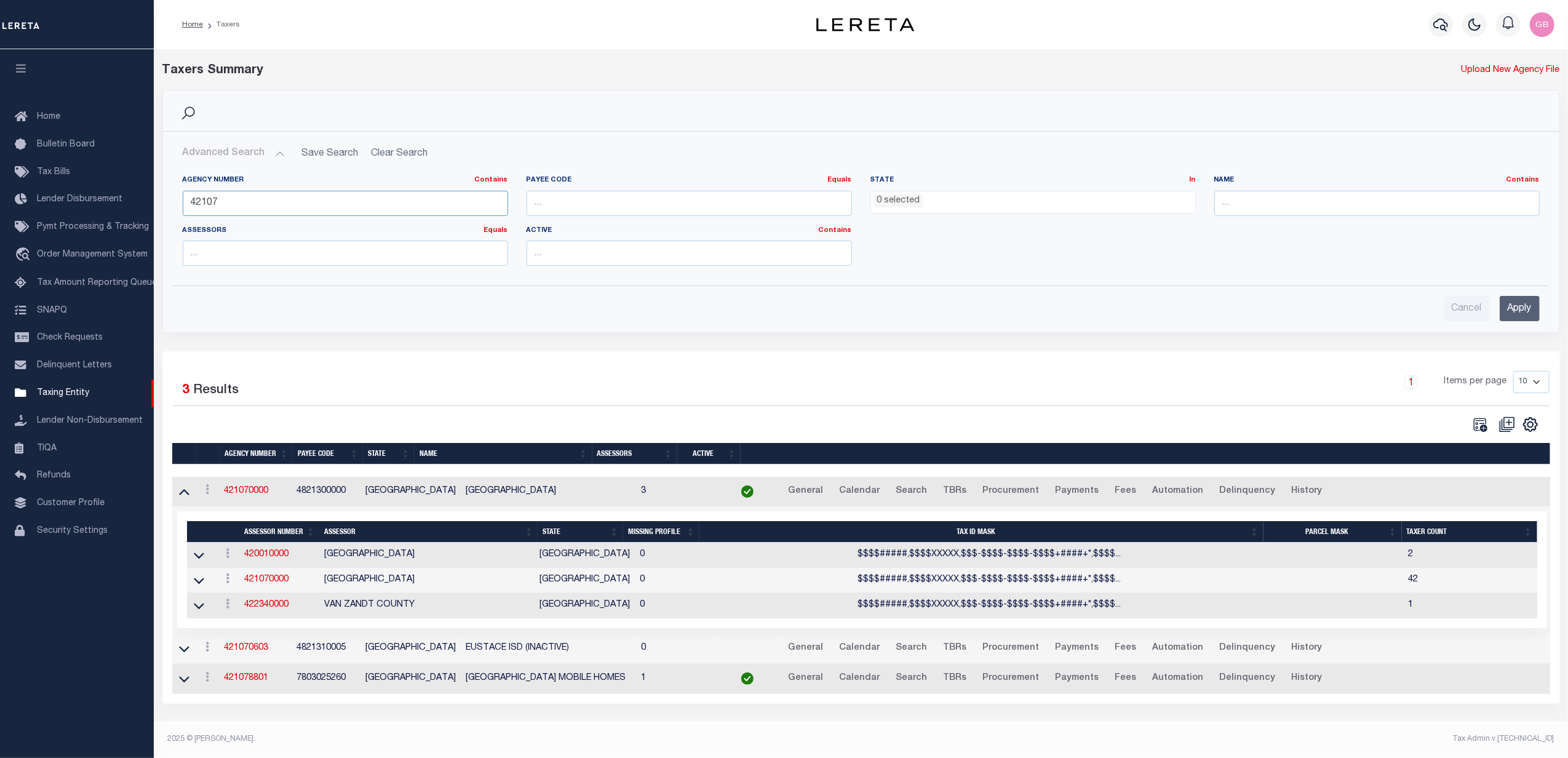
click at [264, 201] on input "42107" at bounding box center [345, 203] width 326 height 25
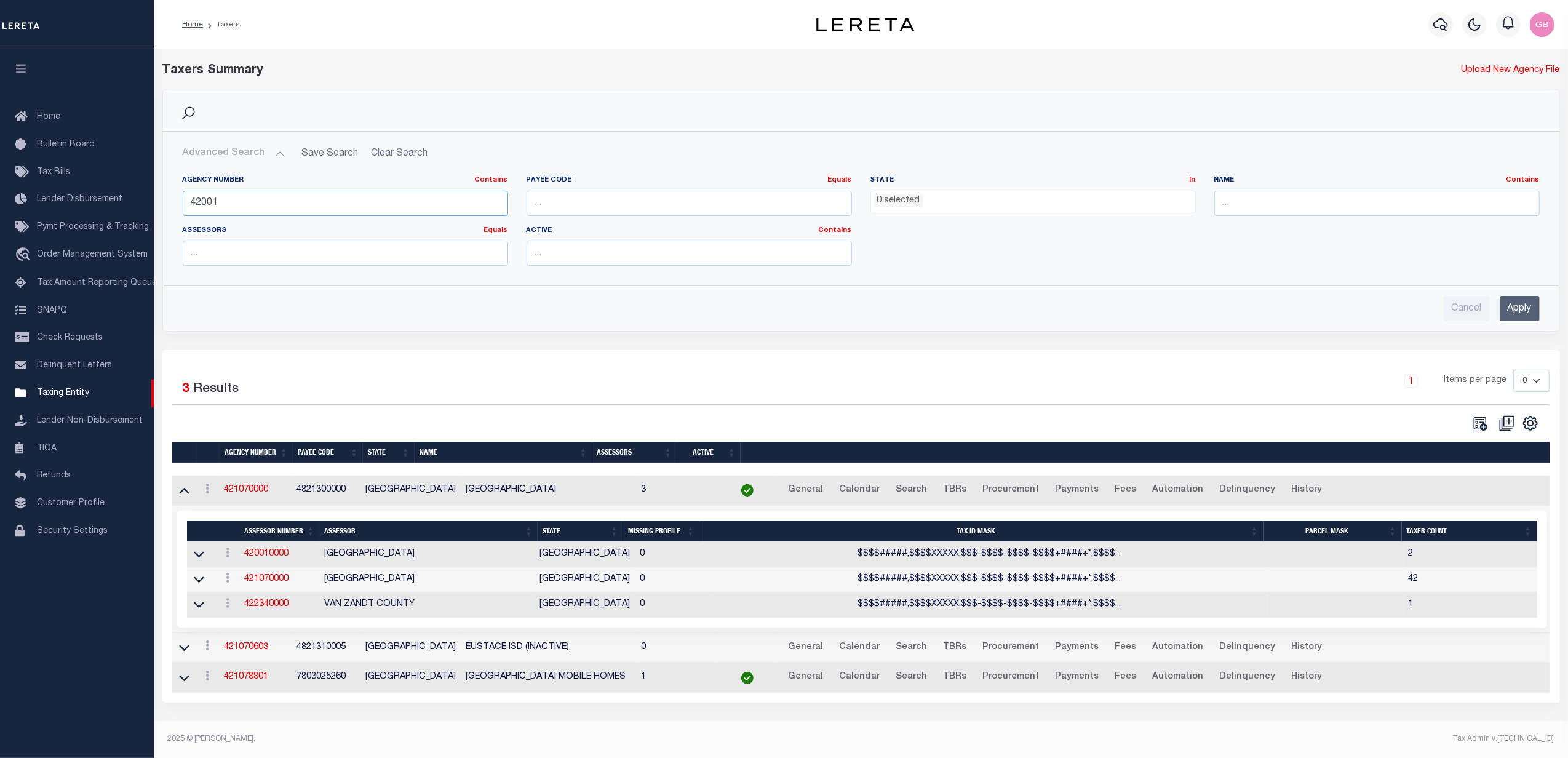
type input "42001"
click at [1524, 312] on input "Apply" at bounding box center [1519, 309] width 40 height 25
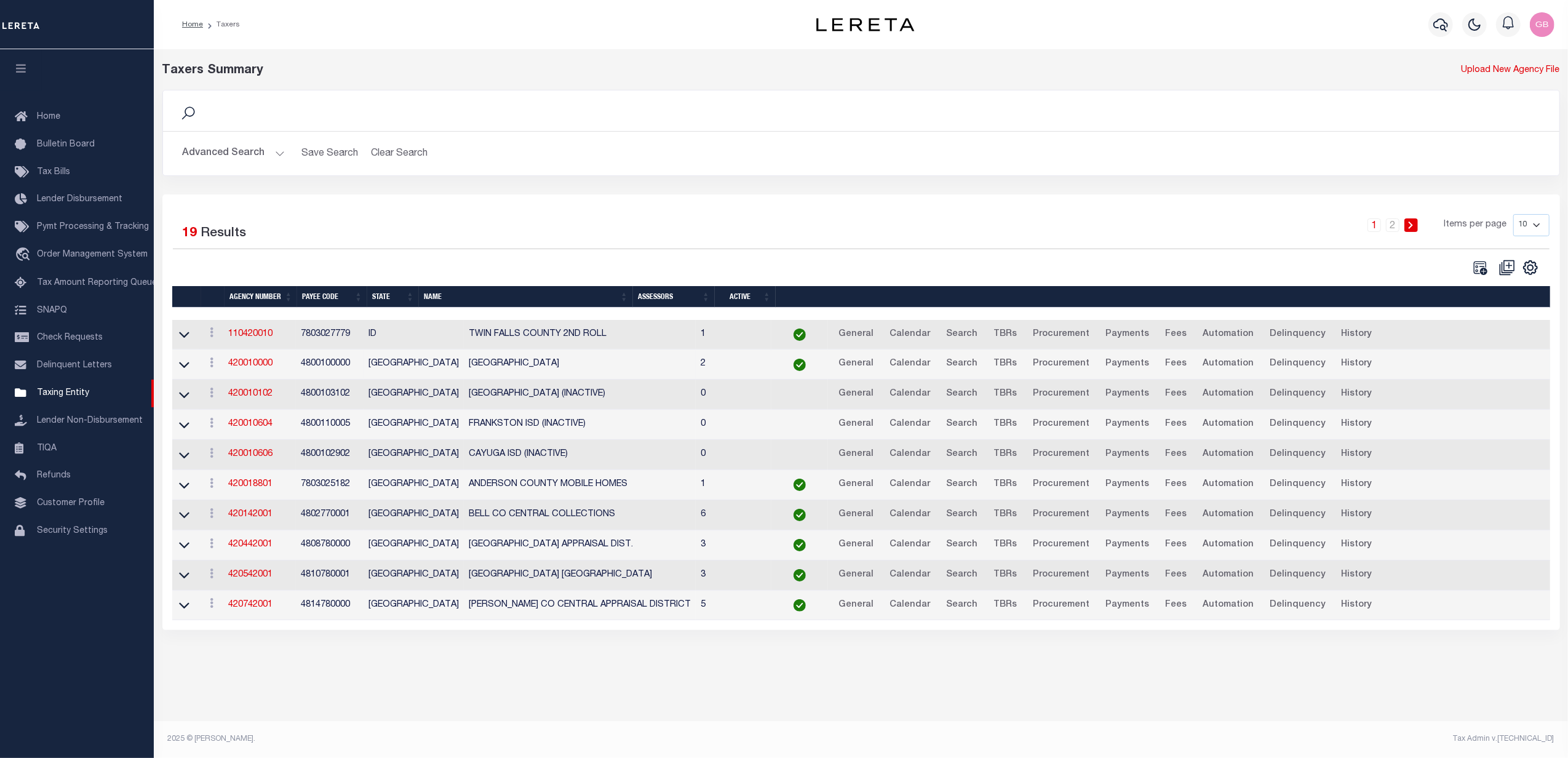
drag, startPoint x: 183, startPoint y: 367, endPoint x: 182, endPoint y: 377, distance: 10.0
click at [183, 367] on icon at bounding box center [184, 365] width 10 height 13
